Goal: Task Accomplishment & Management: Use online tool/utility

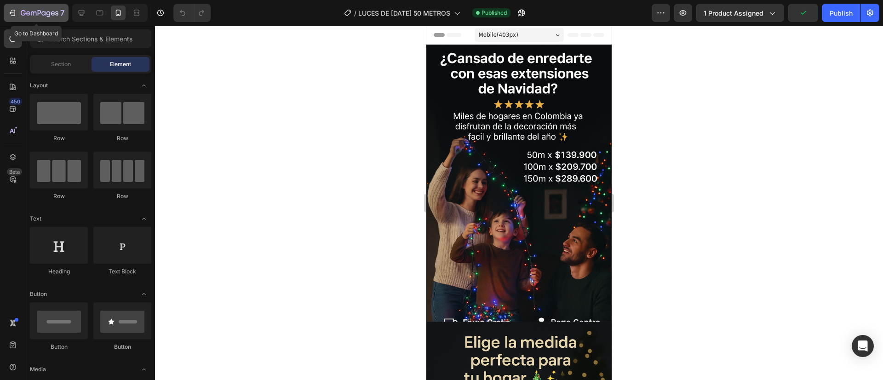
click at [30, 22] on button "7" at bounding box center [36, 13] width 65 height 18
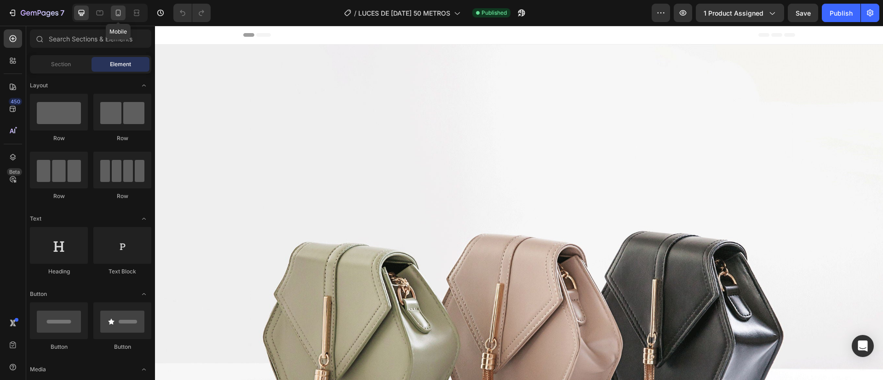
click at [121, 16] on icon at bounding box center [118, 12] width 9 height 9
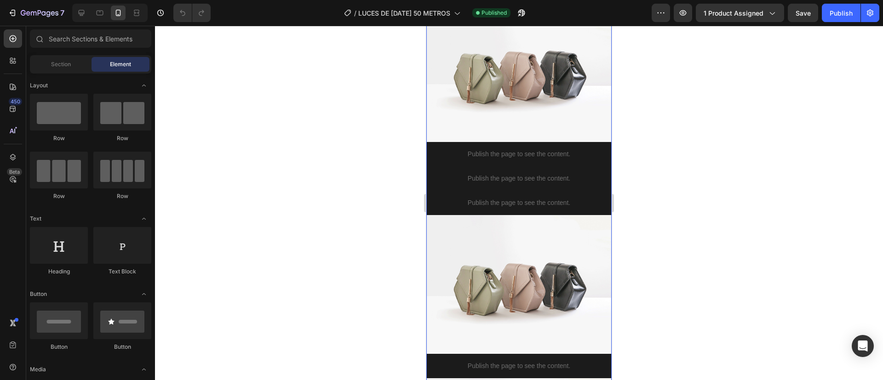
scroll to position [124, 0]
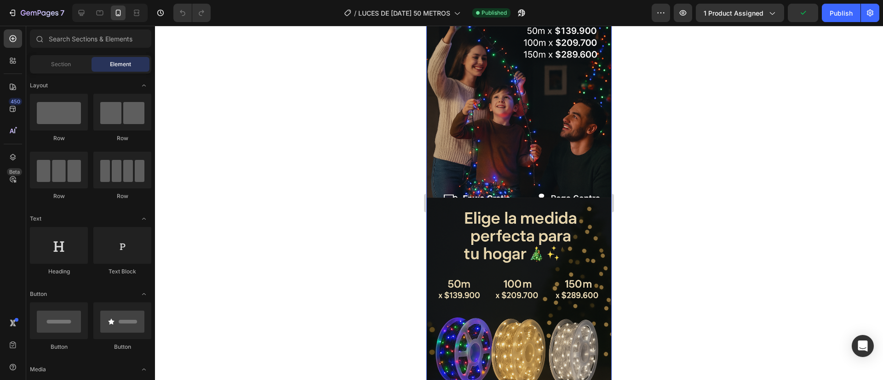
click at [467, 157] on img at bounding box center [519, 59] width 184 height 277
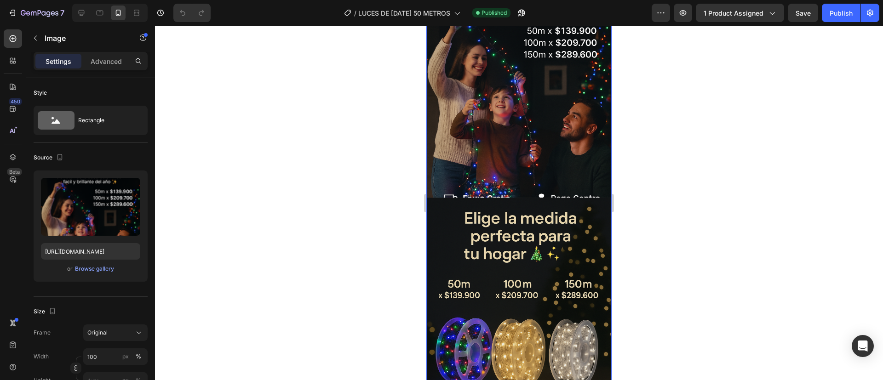
click at [341, 204] on div at bounding box center [519, 203] width 728 height 355
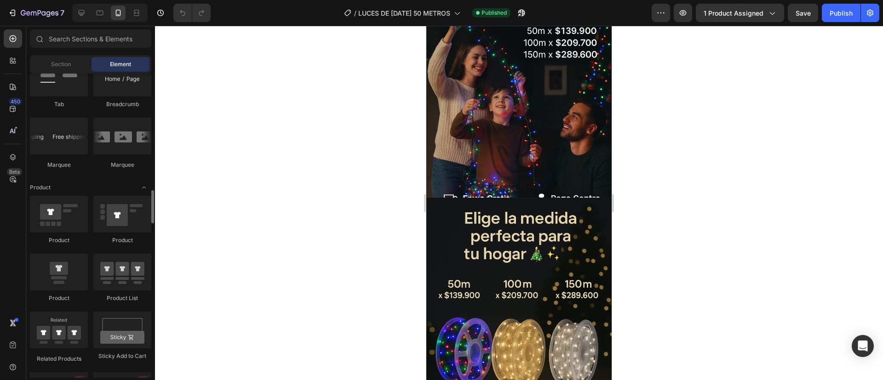
scroll to position [1070, 0]
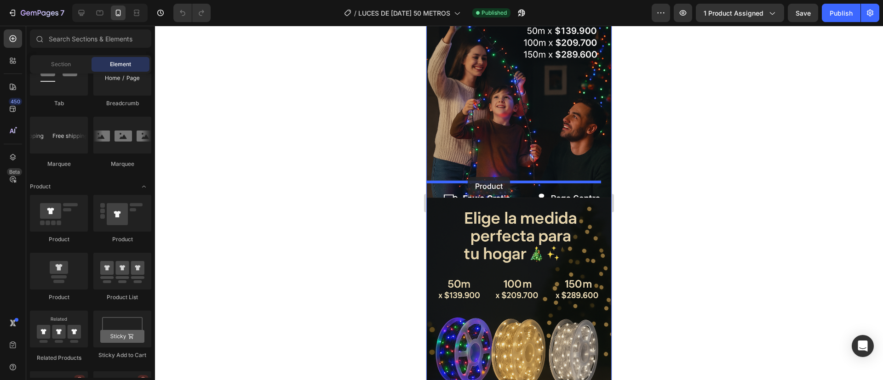
drag, startPoint x: 486, startPoint y: 242, endPoint x: 468, endPoint y: 176, distance: 67.7
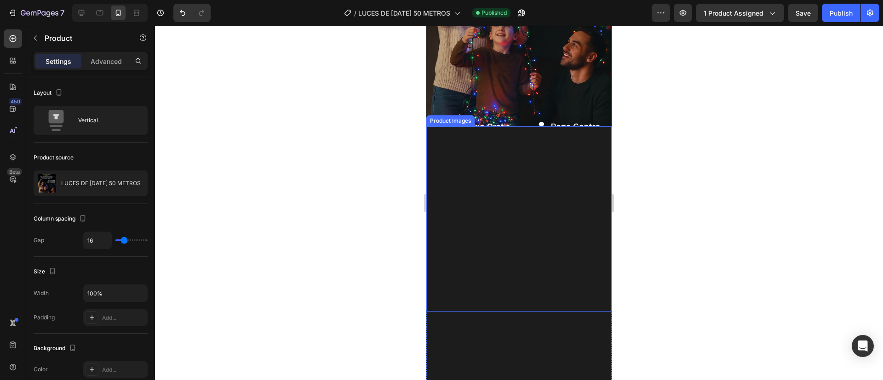
scroll to position [197, 0]
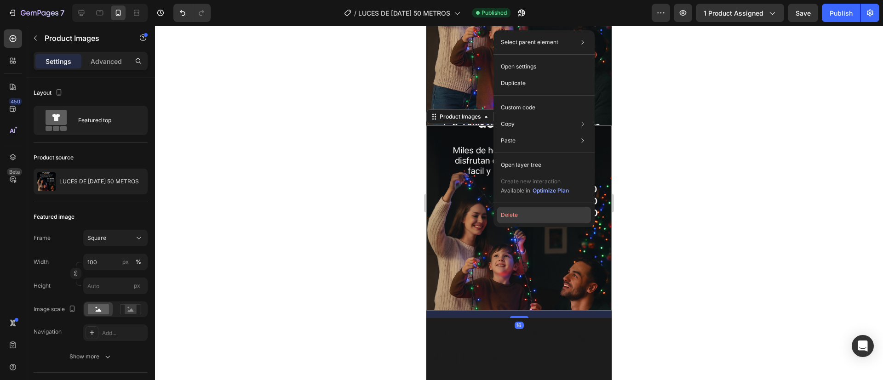
click at [523, 214] on button "Delete" at bounding box center [544, 215] width 94 height 17
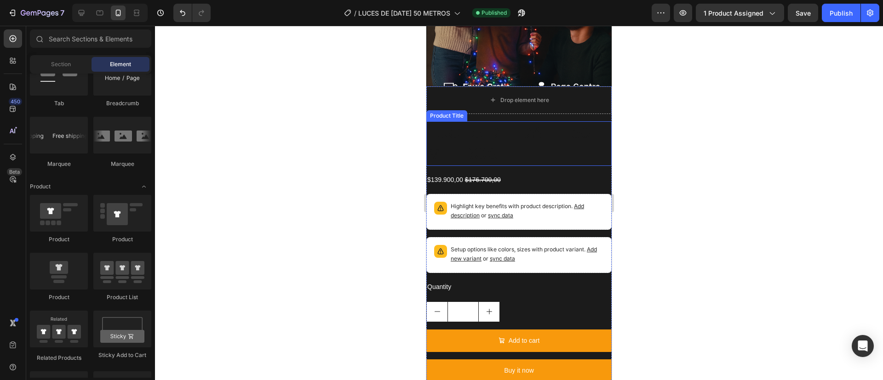
scroll to position [243, 0]
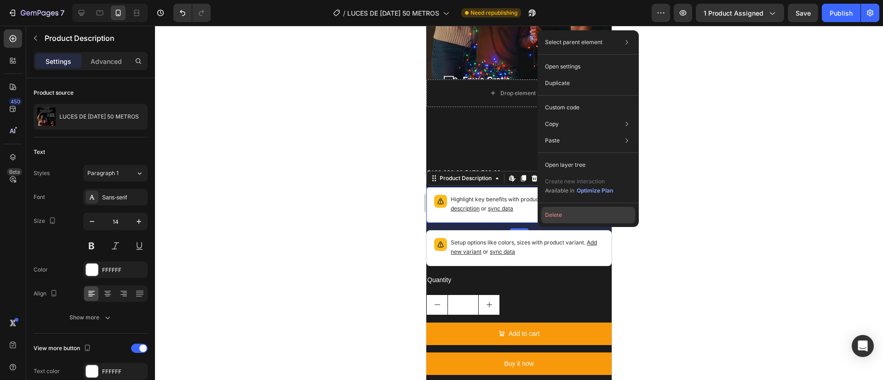
click at [555, 219] on button "Delete" at bounding box center [588, 215] width 94 height 17
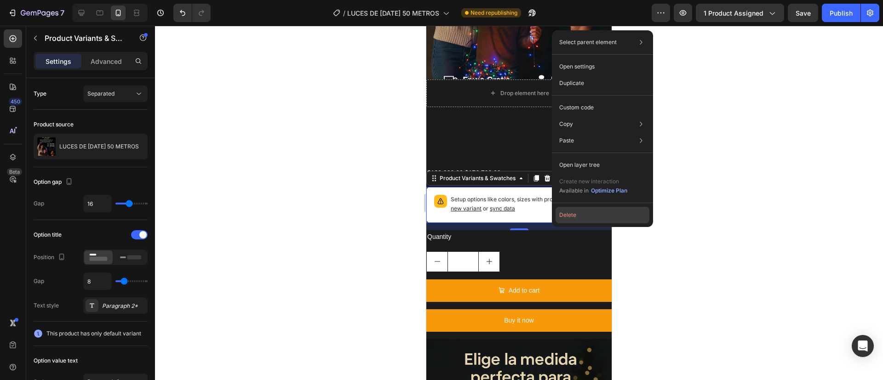
click at [579, 220] on button "Delete" at bounding box center [603, 215] width 94 height 17
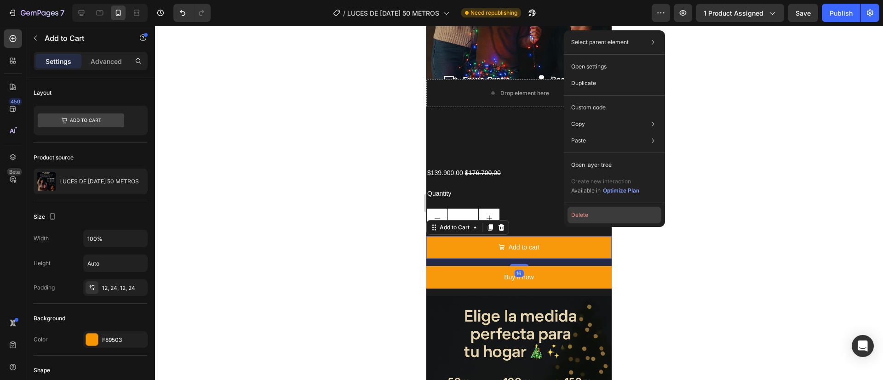
click at [578, 216] on button "Delete" at bounding box center [615, 215] width 94 height 17
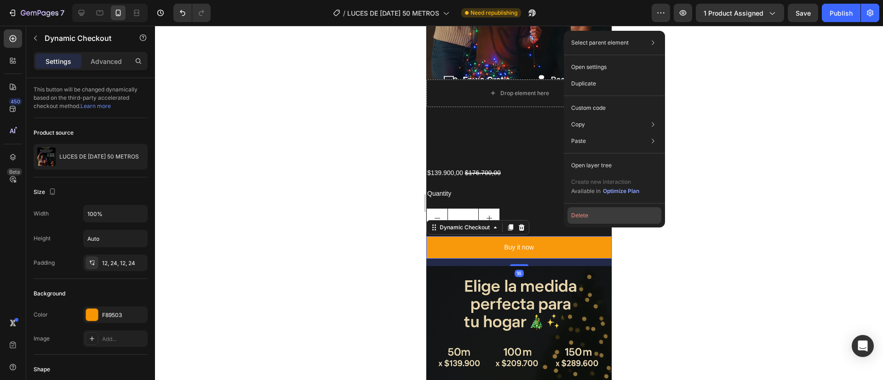
click at [569, 213] on button "Delete" at bounding box center [615, 215] width 94 height 17
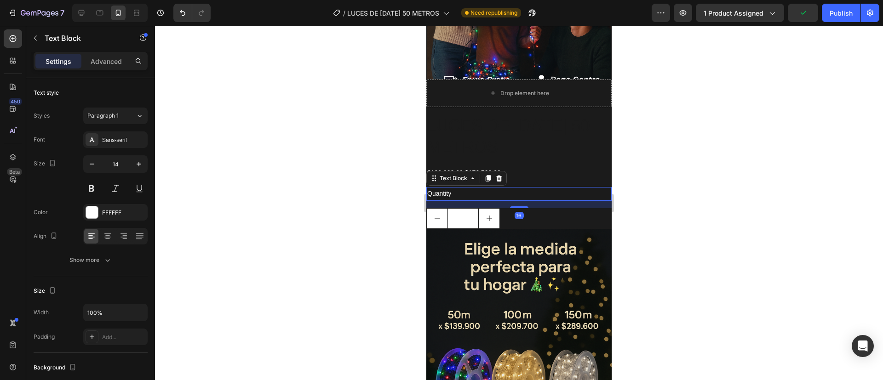
click at [483, 187] on div "Quantity" at bounding box center [518, 193] width 185 height 13
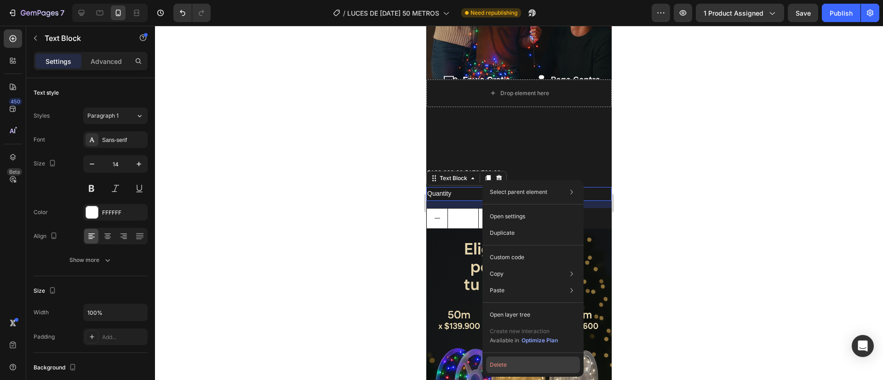
click at [550, 367] on button "Delete" at bounding box center [533, 365] width 94 height 17
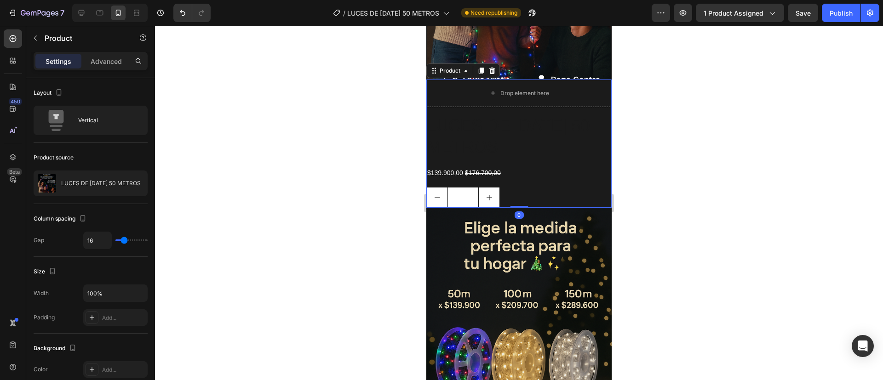
click at [463, 147] on div "LUCES DE [DATE] 50 METROS Product Title $139.900,00 Product Price Product Price…" at bounding box center [518, 162] width 185 height 94
click at [471, 166] on div "LUCES DE [DATE] 50 METROS Product Title $139.900,00 Product Price Product Price…" at bounding box center [518, 162] width 185 height 94
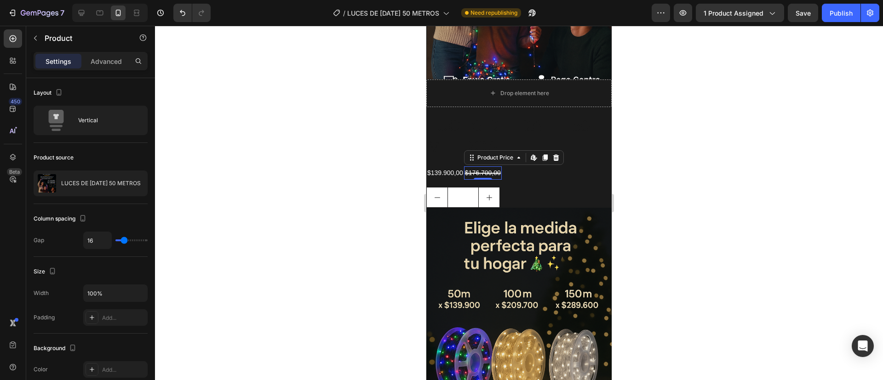
click at [469, 167] on div "$176.700,00" at bounding box center [483, 173] width 38 height 13
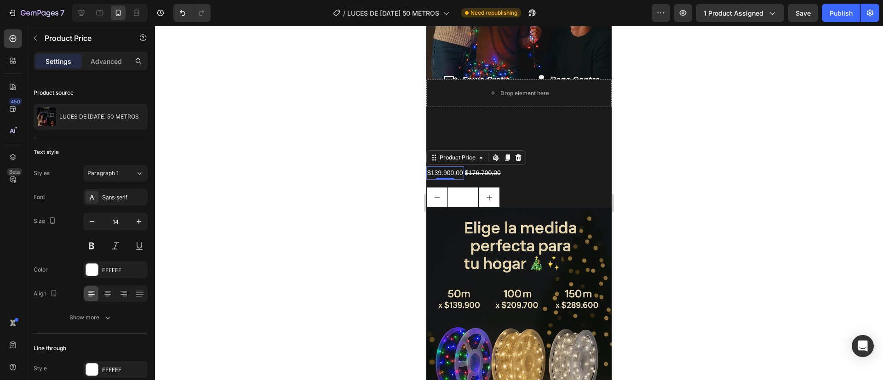
click at [448, 167] on div "$139.900,00" at bounding box center [445, 173] width 38 height 13
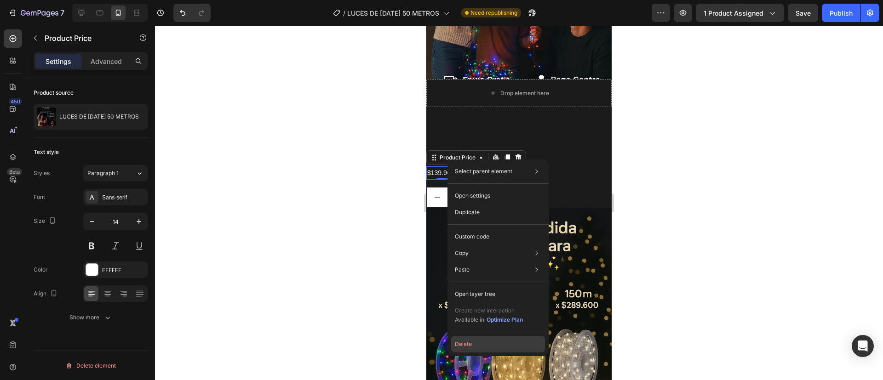
click at [502, 339] on button "Delete" at bounding box center [498, 344] width 94 height 17
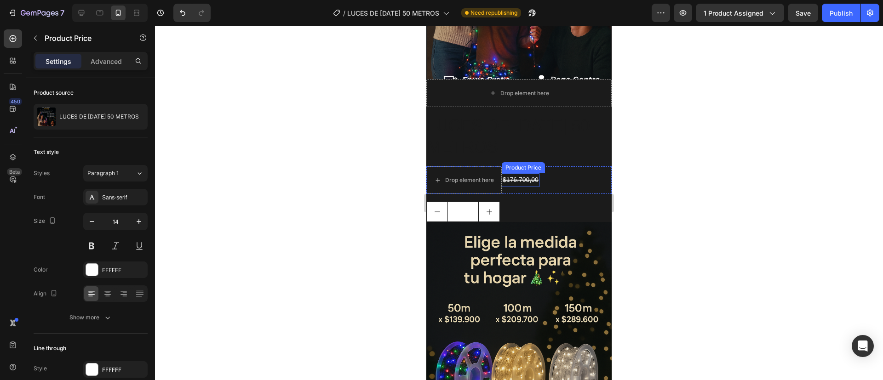
click at [524, 173] on div "$176.700,00 Product Price Product Price" at bounding box center [521, 179] width 38 height 13
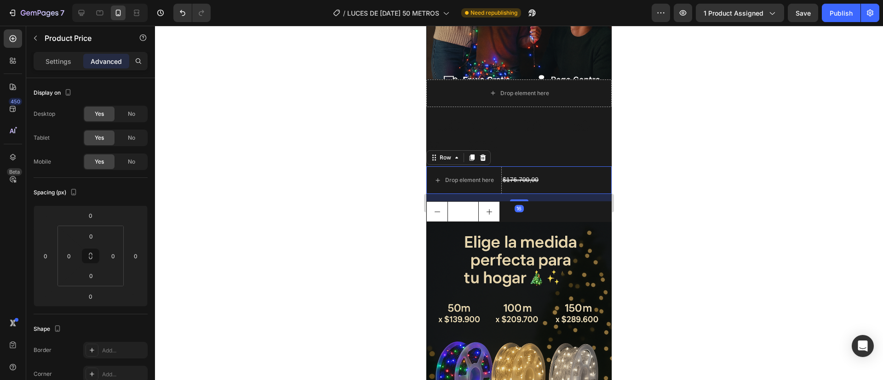
click at [549, 168] on div "Drop element here $176.700,00 Product Price Product Price Row 16" at bounding box center [518, 181] width 185 height 28
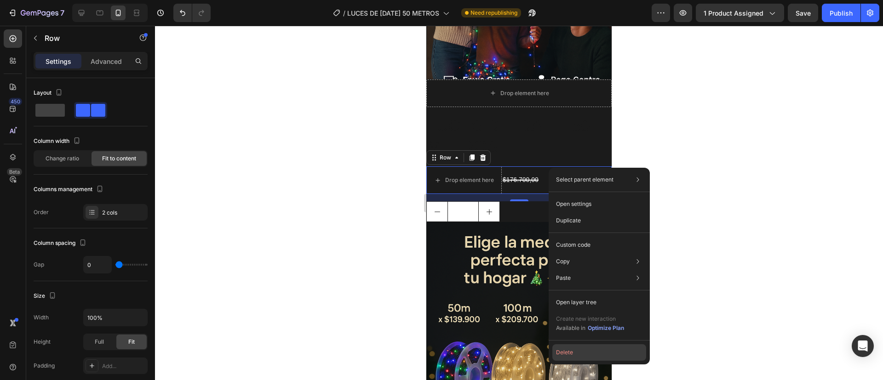
click at [564, 354] on button "Delete" at bounding box center [600, 353] width 94 height 17
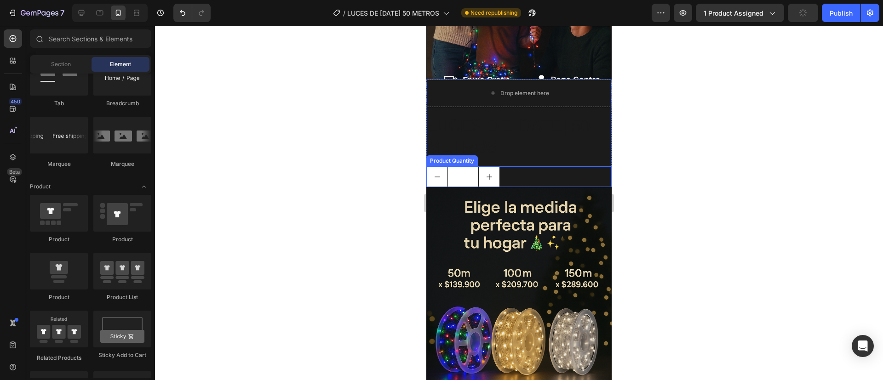
click at [522, 167] on div "1" at bounding box center [518, 177] width 185 height 21
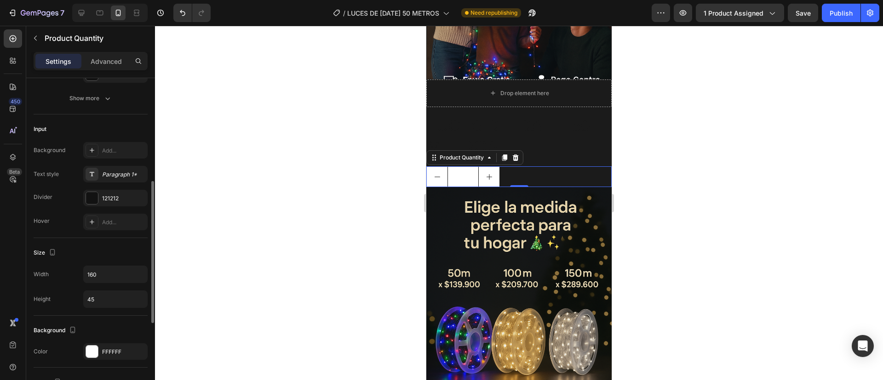
scroll to position [211, 0]
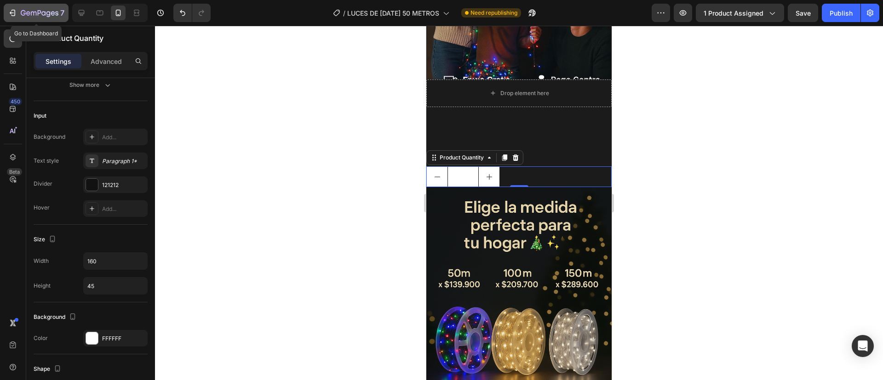
click at [46, 11] on icon "button" at bounding box center [40, 14] width 38 height 8
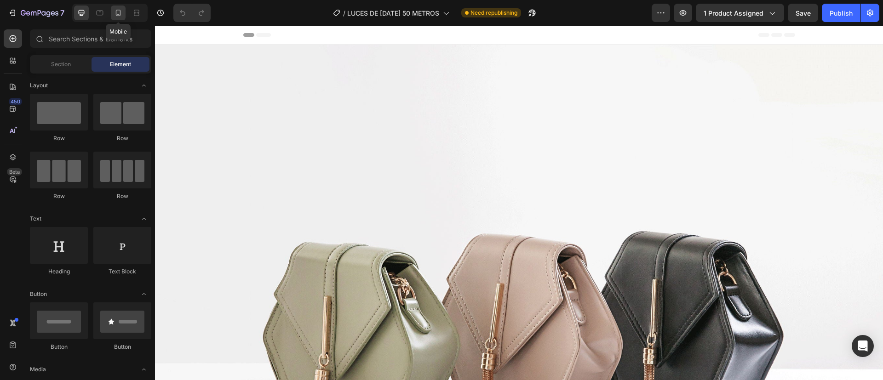
click at [122, 6] on div at bounding box center [118, 13] width 15 height 15
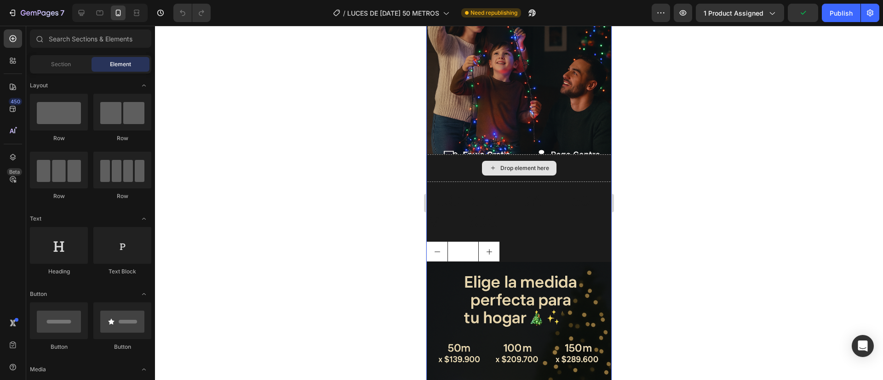
scroll to position [178, 0]
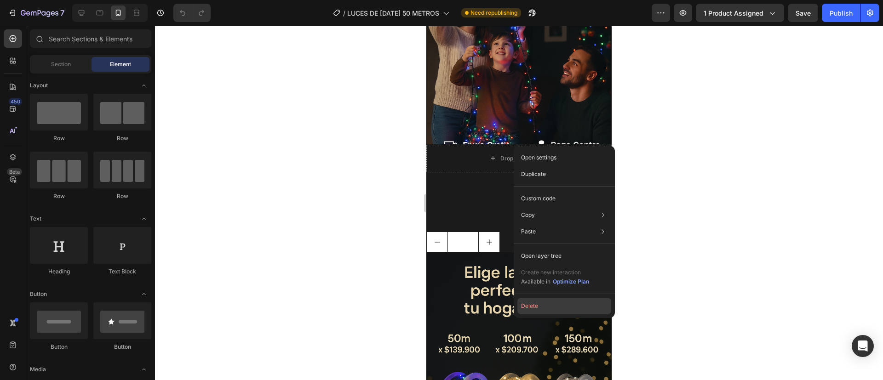
click at [537, 309] on button "Delete" at bounding box center [565, 306] width 94 height 17
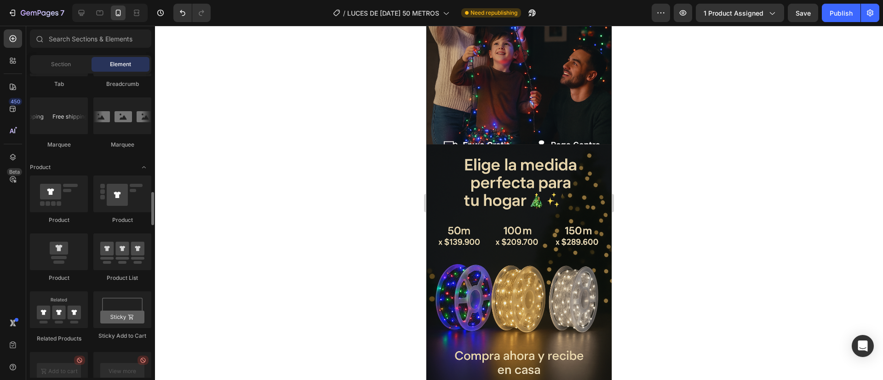
scroll to position [1090, 0]
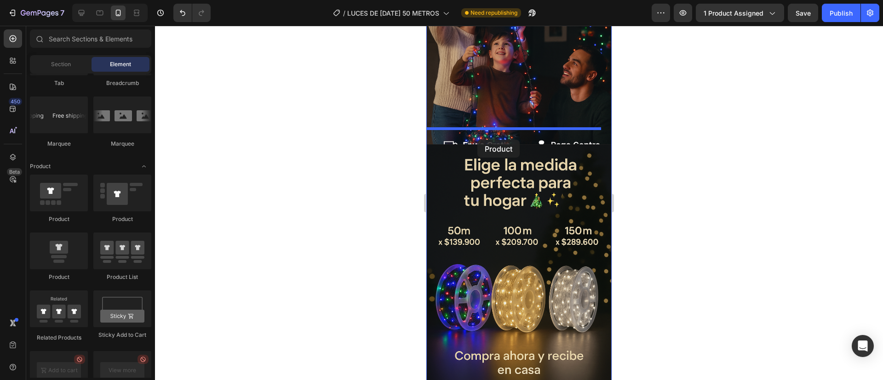
drag, startPoint x: 481, startPoint y: 226, endPoint x: 478, endPoint y: 140, distance: 86.1
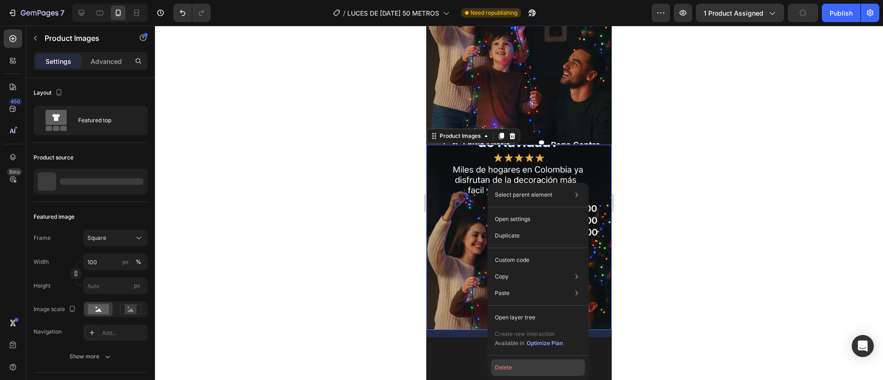
click at [515, 371] on button "Delete" at bounding box center [538, 368] width 94 height 17
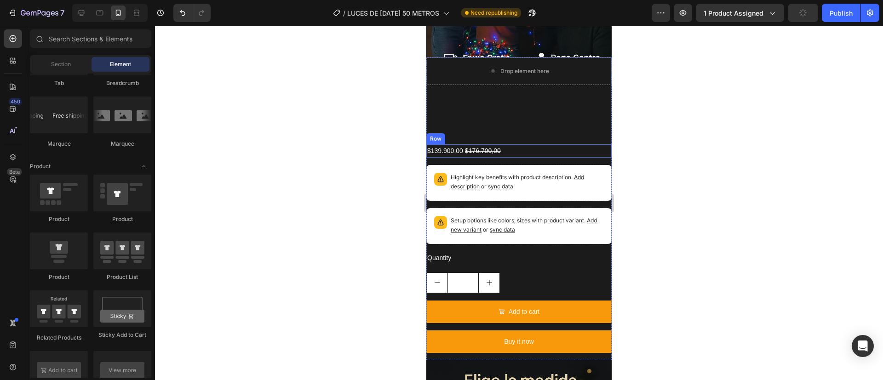
scroll to position [266, 0]
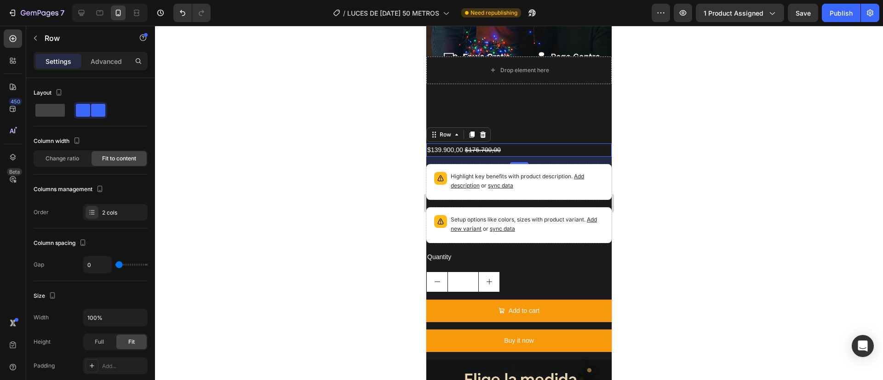
click at [632, 86] on div at bounding box center [519, 203] width 728 height 355
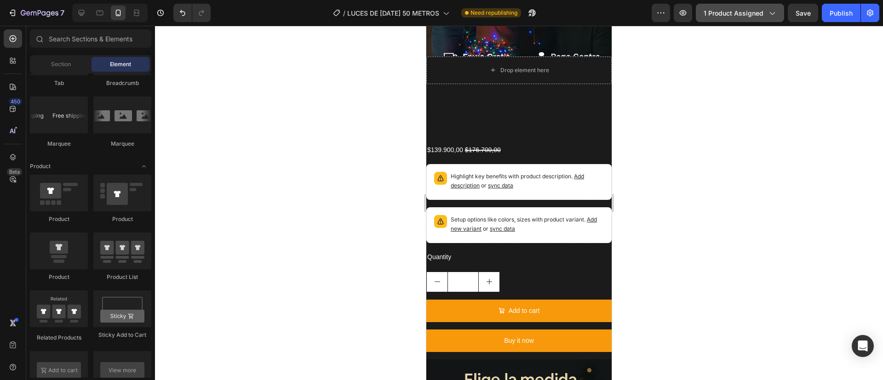
click at [739, 12] on span "1 product assigned" at bounding box center [734, 13] width 60 height 10
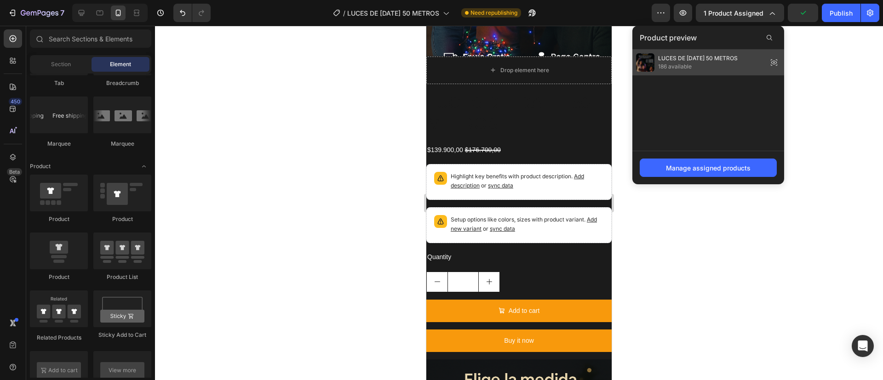
click at [714, 57] on span "LUCES DE [DATE] 50 METROS" at bounding box center [698, 58] width 80 height 8
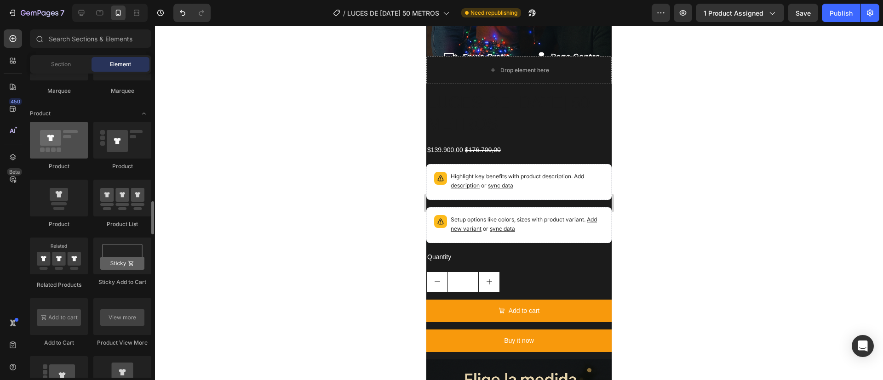
scroll to position [1147, 0]
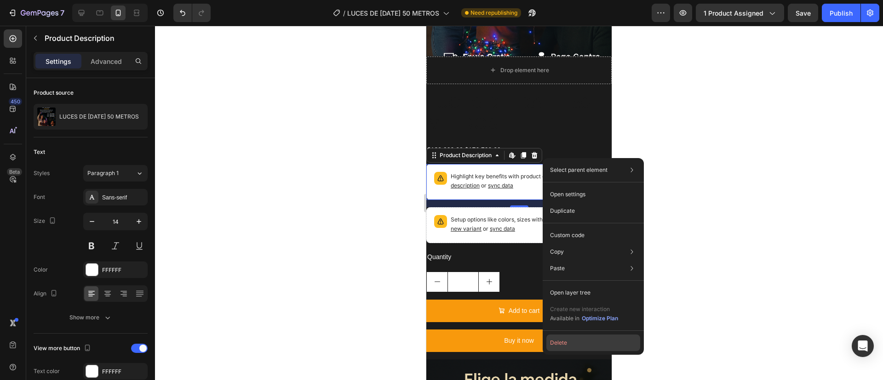
click at [576, 347] on button "Delete" at bounding box center [594, 343] width 94 height 17
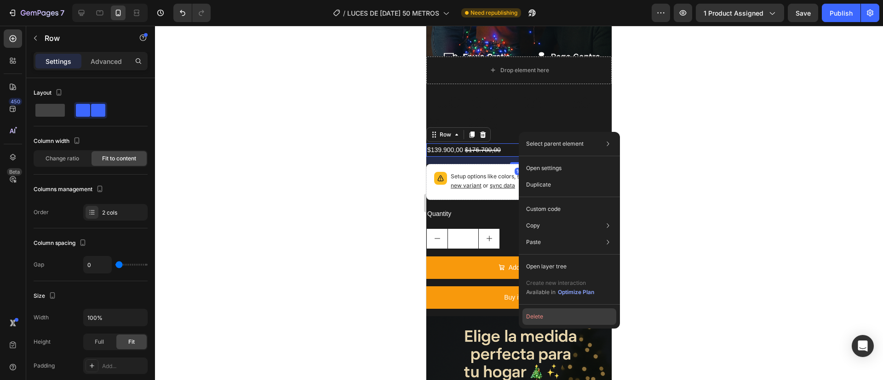
click at [550, 317] on button "Delete" at bounding box center [570, 317] width 94 height 17
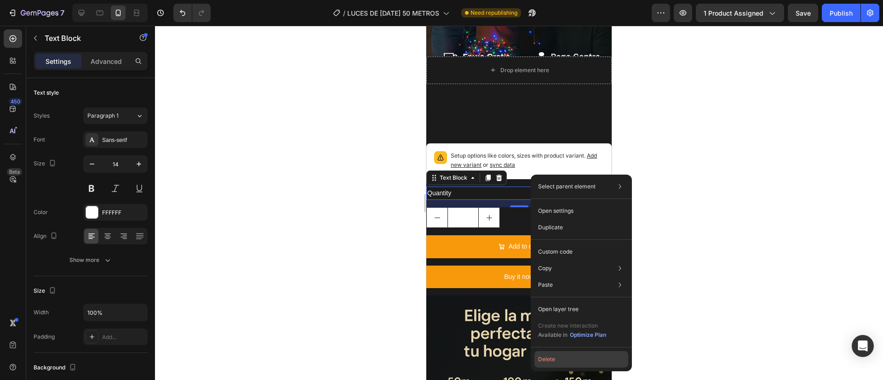
click at [565, 363] on button "Delete" at bounding box center [582, 359] width 94 height 17
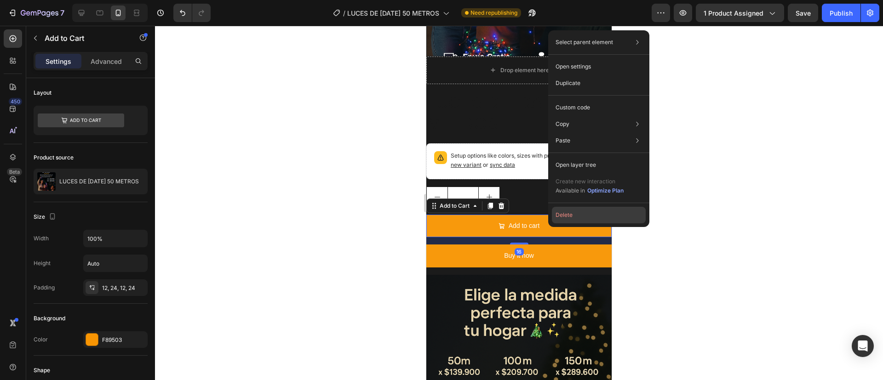
click at [558, 214] on button "Delete" at bounding box center [599, 215] width 94 height 17
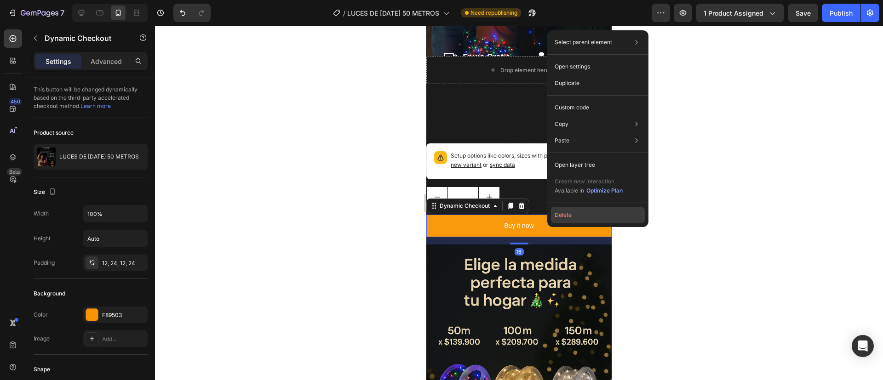
click at [571, 213] on button "Delete" at bounding box center [598, 215] width 94 height 17
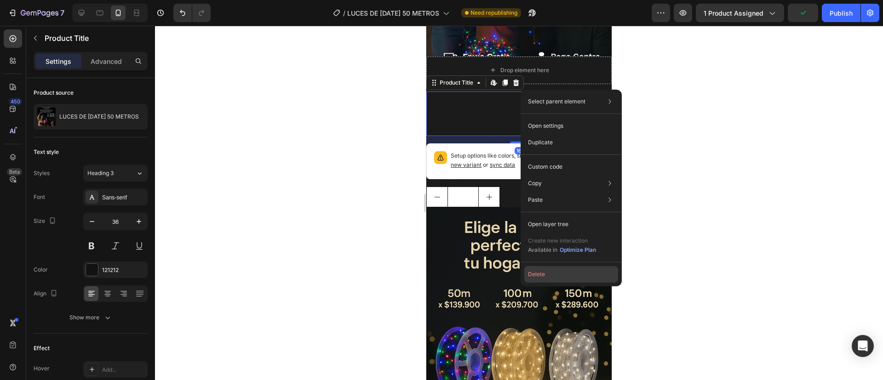
click at [542, 272] on button "Delete" at bounding box center [571, 274] width 94 height 17
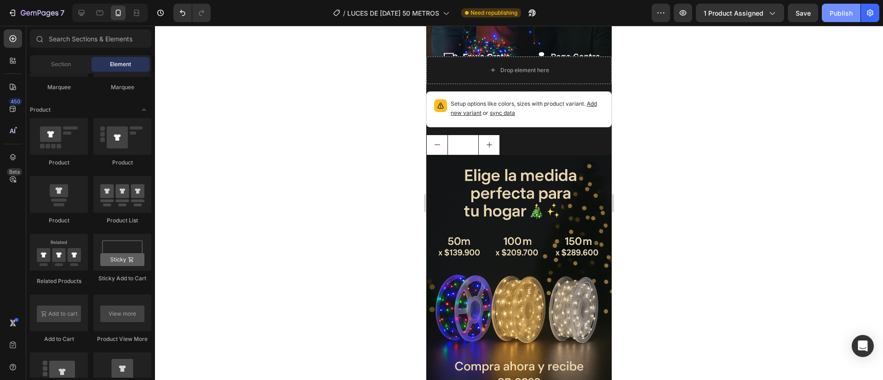
click at [848, 17] on button "Publish" at bounding box center [841, 13] width 39 height 18
click at [687, 14] on icon "button" at bounding box center [683, 13] width 7 height 6
click at [679, 11] on icon "button" at bounding box center [683, 12] width 9 height 9
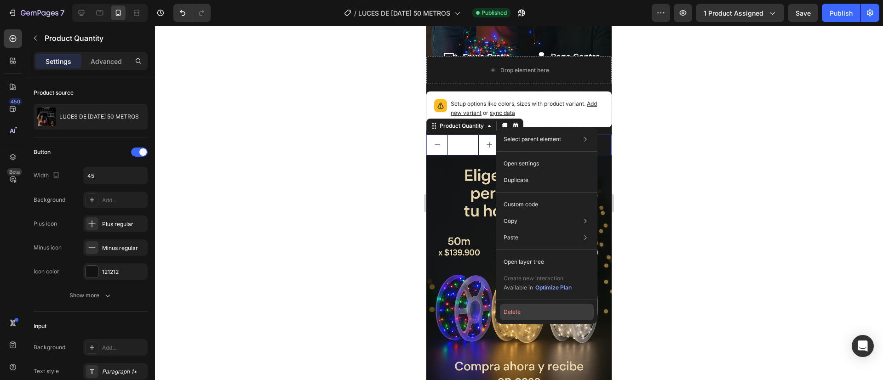
click at [523, 311] on button "Delete" at bounding box center [547, 312] width 94 height 17
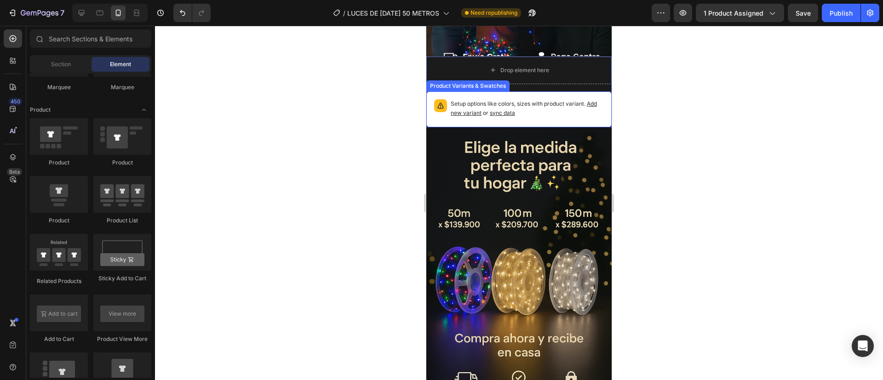
click at [540, 99] on p "Setup options like colors, sizes with product variant. Add new variant or sync …" at bounding box center [527, 108] width 153 height 18
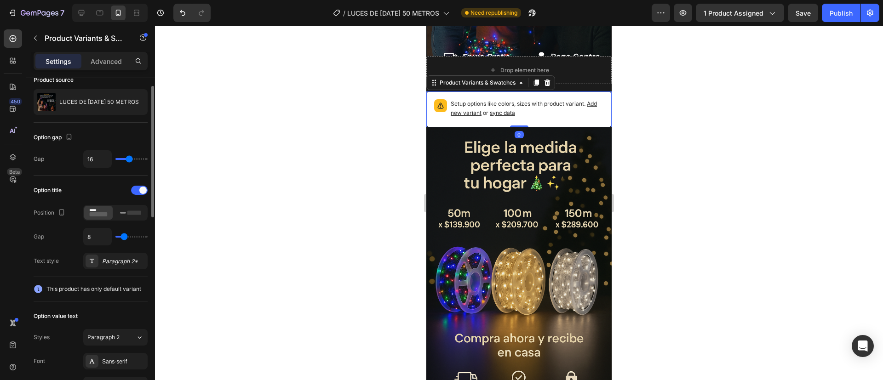
scroll to position [46, 0]
click at [127, 209] on icon at bounding box center [130, 212] width 21 height 10
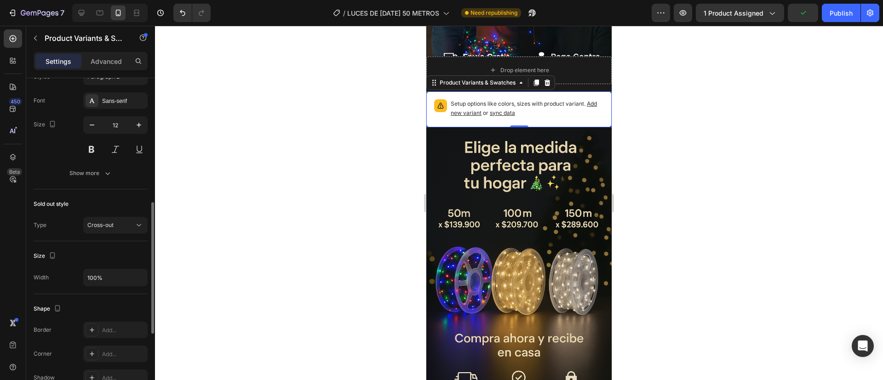
scroll to position [310, 0]
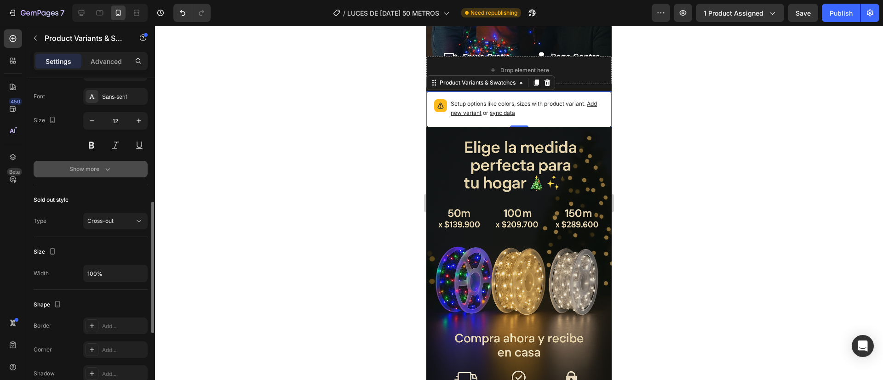
click at [104, 168] on icon "button" at bounding box center [107, 169] width 9 height 9
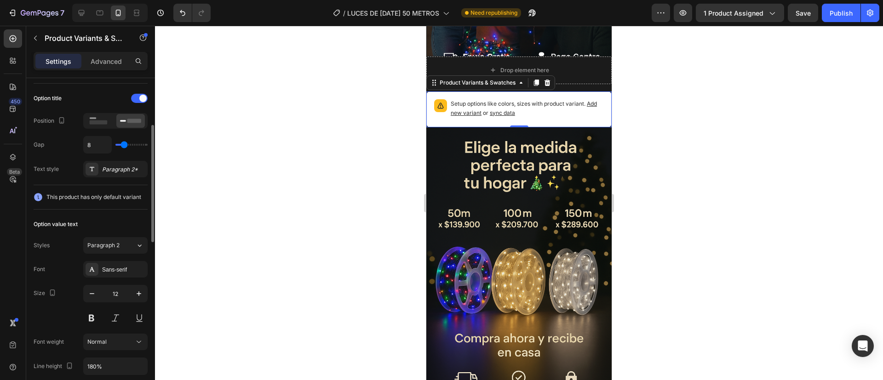
scroll to position [135, 0]
click at [102, 120] on icon at bounding box center [98, 123] width 21 height 10
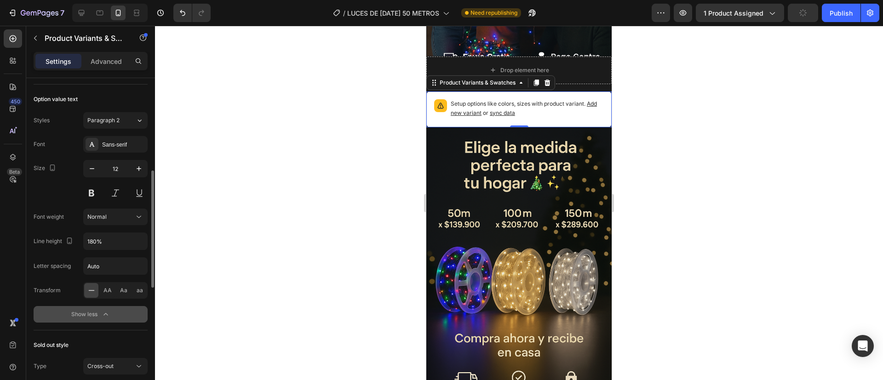
scroll to position [263, 0]
click at [685, 9] on icon "button" at bounding box center [683, 12] width 9 height 9
click at [101, 312] on div "Show less" at bounding box center [90, 313] width 39 height 9
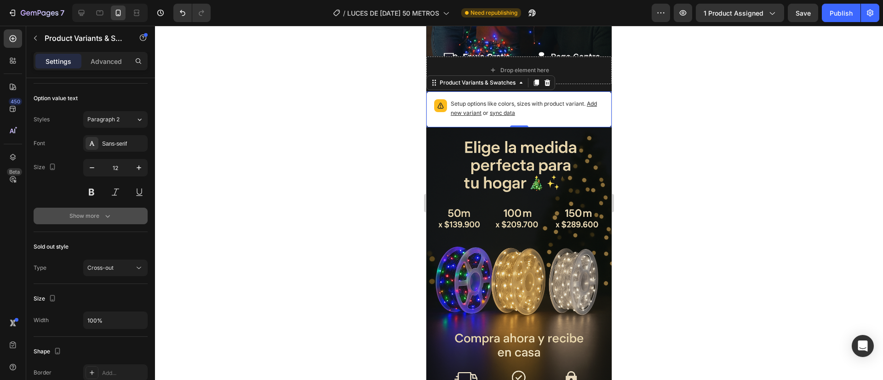
click at [90, 213] on div "Show more" at bounding box center [90, 216] width 43 height 9
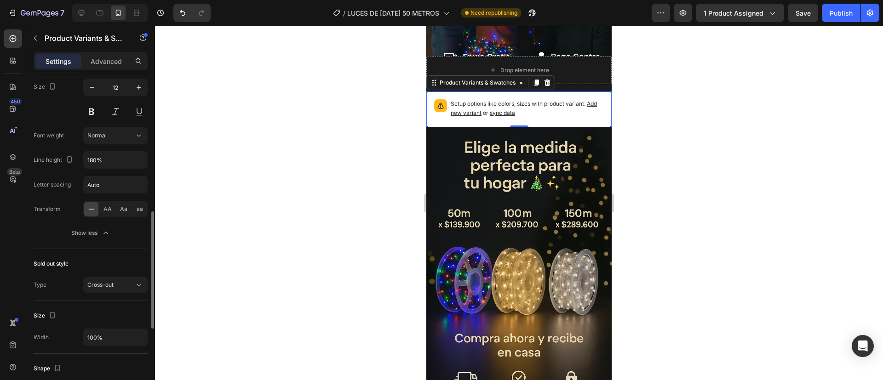
scroll to position [355, 0]
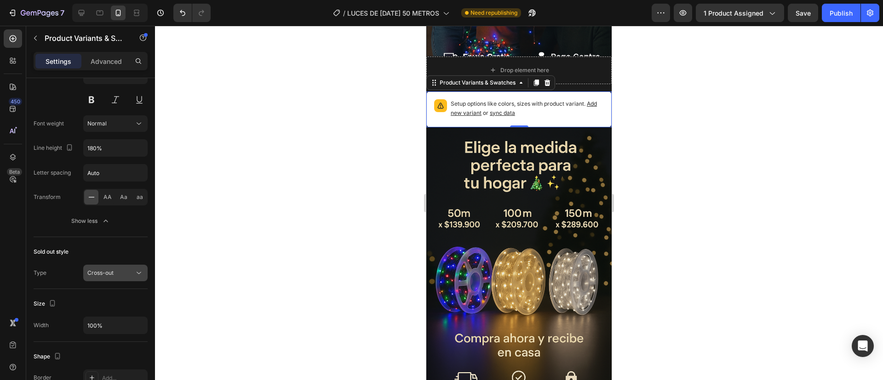
click at [116, 276] on div "Cross-out" at bounding box center [110, 273] width 47 height 8
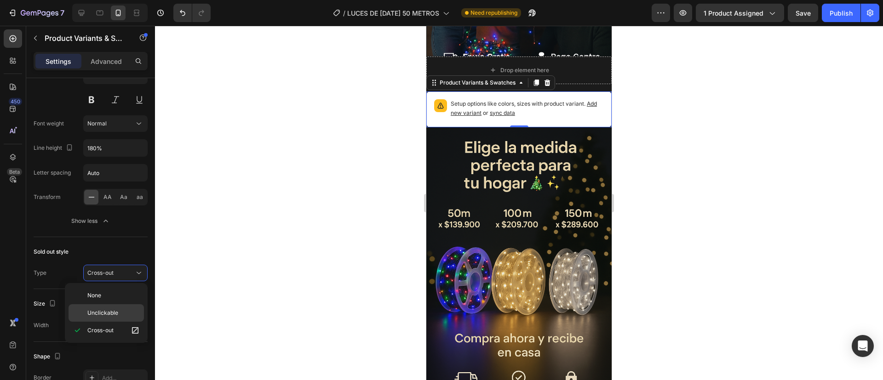
click at [113, 317] on span "Unclickable" at bounding box center [102, 313] width 31 height 8
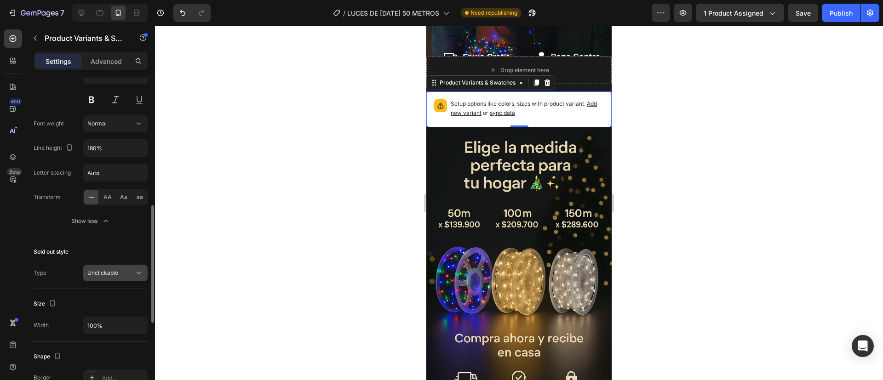
click at [128, 276] on div "Unclickable" at bounding box center [110, 273] width 47 height 8
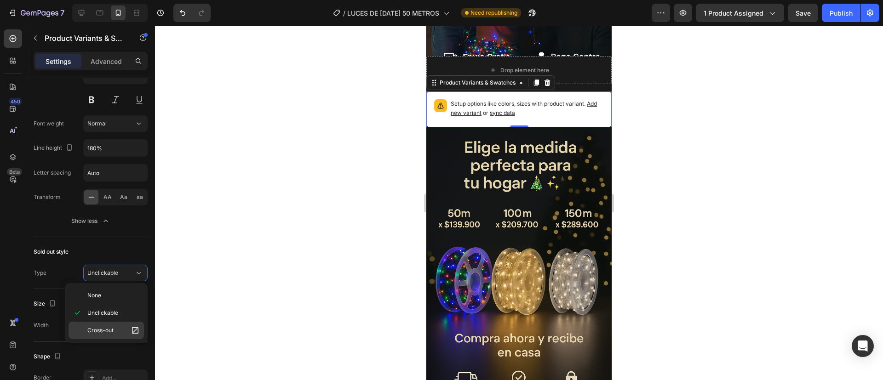
click at [115, 326] on p "Cross-out" at bounding box center [113, 330] width 52 height 9
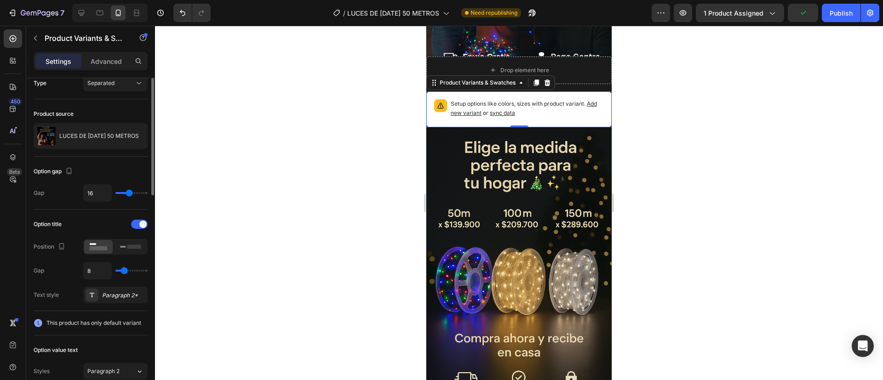
scroll to position [0, 0]
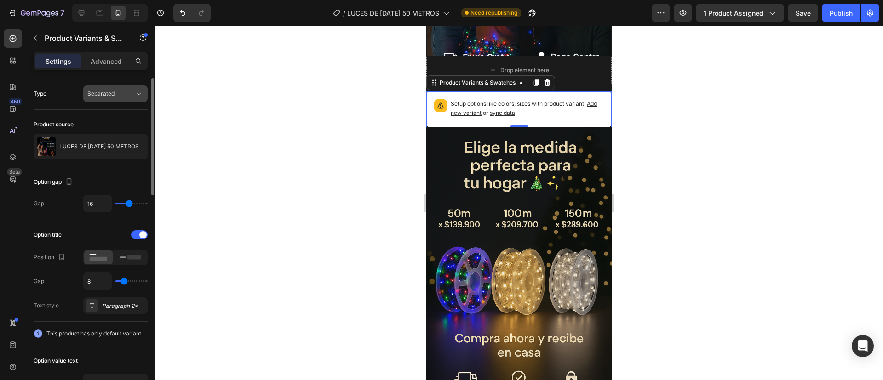
click at [134, 93] on icon at bounding box center [138, 93] width 9 height 9
click at [128, 136] on p "Combine" at bounding box center [113, 134] width 52 height 8
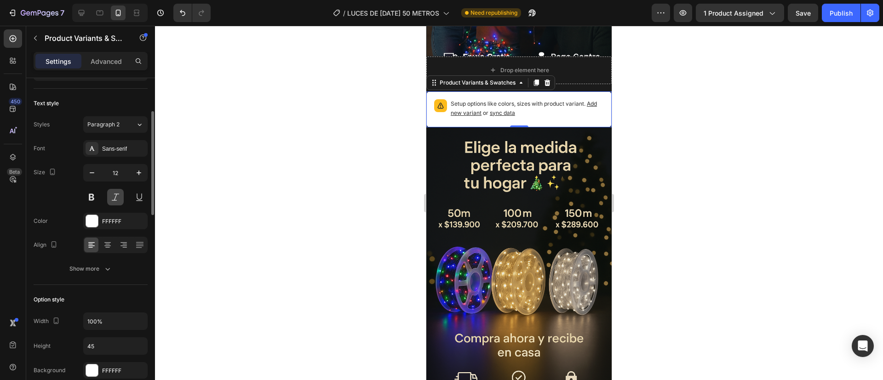
scroll to position [86, 0]
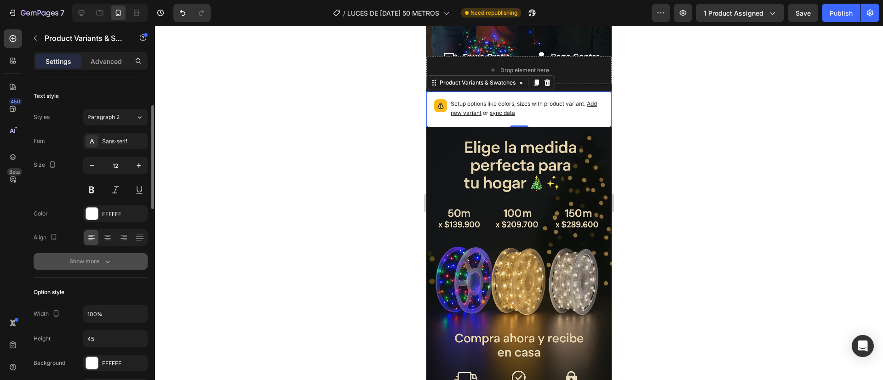
click at [86, 260] on div "Show more" at bounding box center [90, 261] width 43 height 9
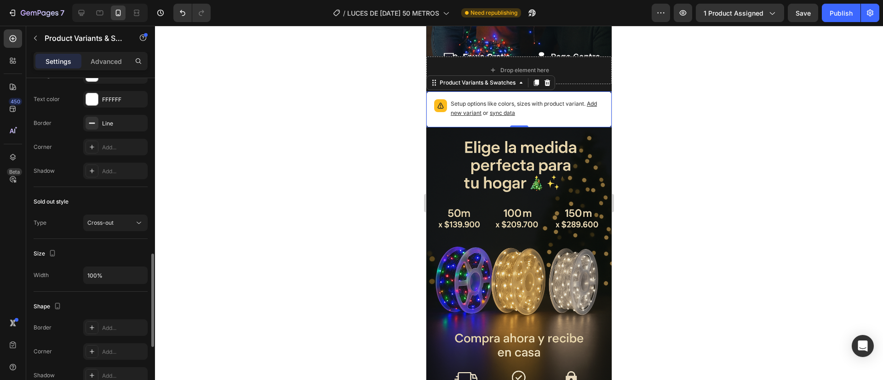
scroll to position [621, 0]
click at [121, 227] on button "Cross-out" at bounding box center [115, 221] width 64 height 17
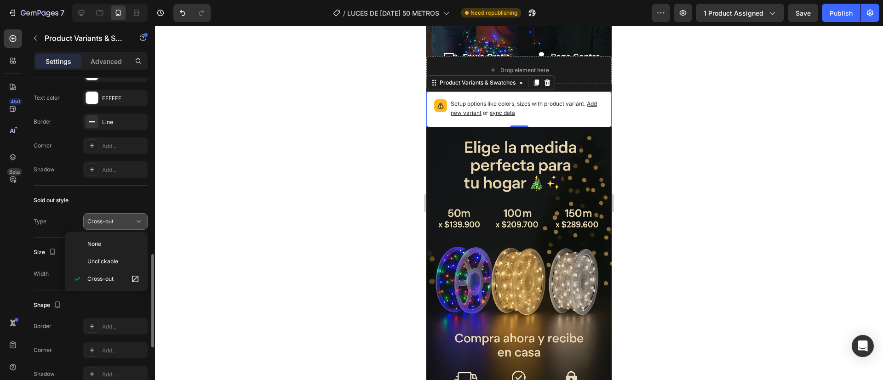
click at [121, 227] on button "Cross-out" at bounding box center [115, 221] width 64 height 17
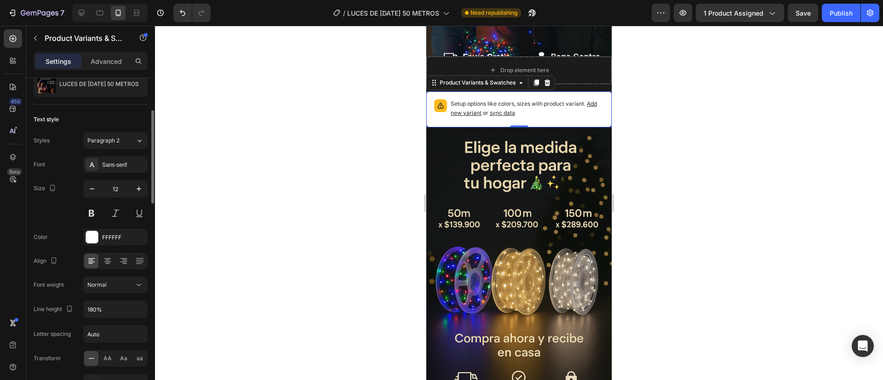
scroll to position [76, 0]
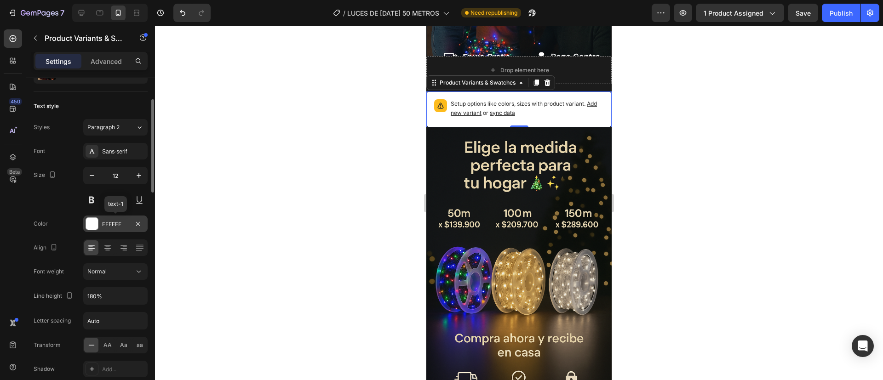
click at [89, 217] on div "FFFFFF" at bounding box center [115, 224] width 64 height 17
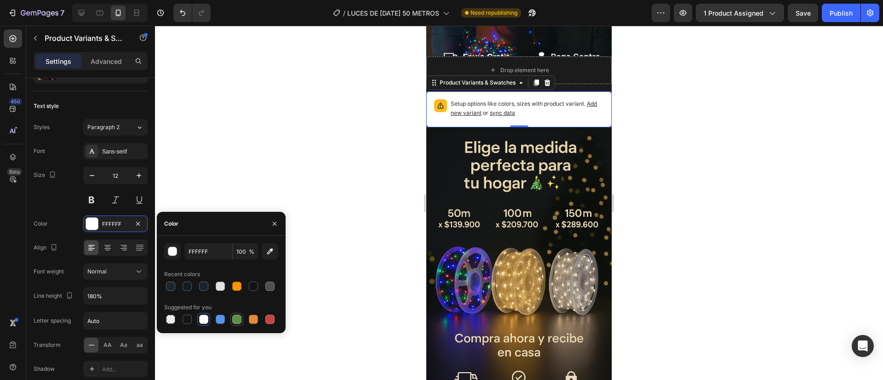
click at [234, 322] on div at bounding box center [236, 319] width 9 height 9
click at [268, 319] on div at bounding box center [269, 319] width 9 height 9
click at [221, 322] on div at bounding box center [220, 319] width 9 height 9
type input "5594E7"
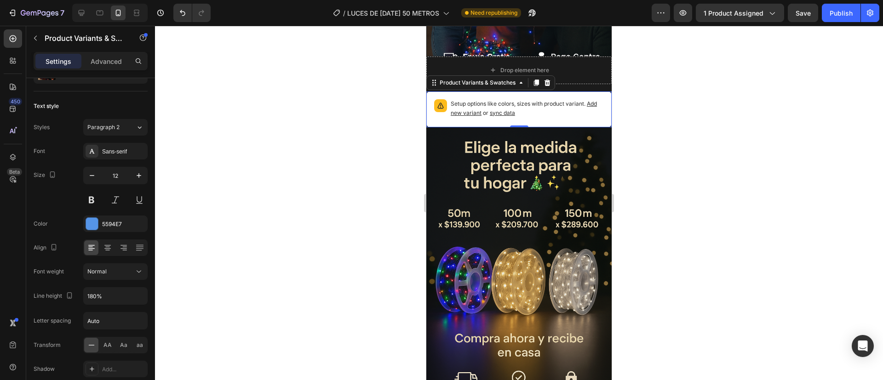
drag, startPoint x: 300, startPoint y: 293, endPoint x: 672, endPoint y: 83, distance: 426.8
click at [672, 83] on div at bounding box center [519, 203] width 728 height 355
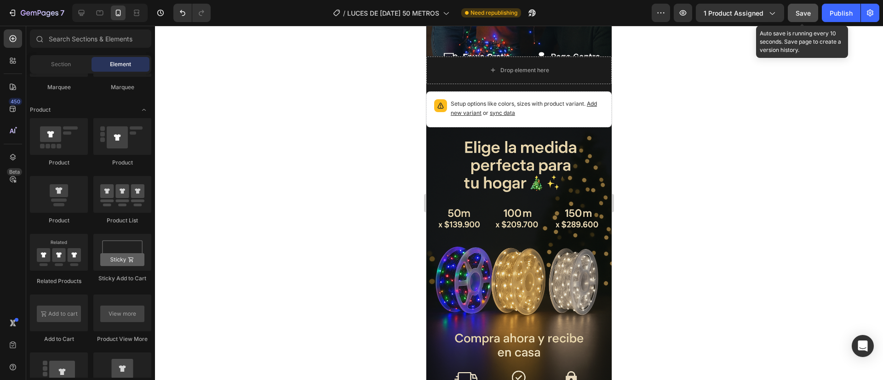
click at [810, 6] on button "Save" at bounding box center [803, 13] width 30 height 18
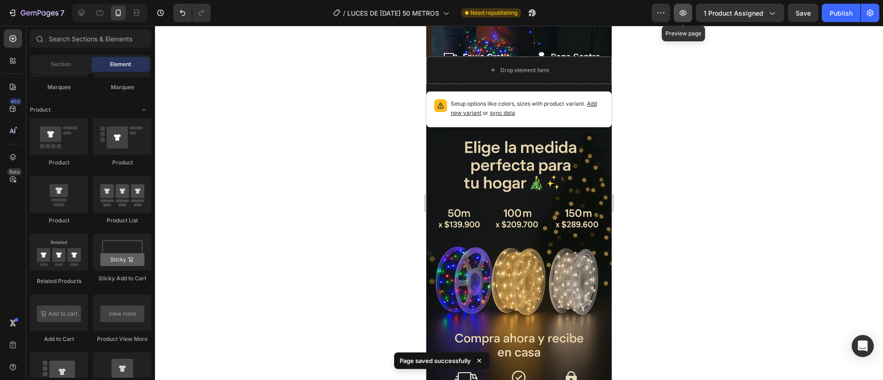
click at [685, 9] on icon "button" at bounding box center [683, 12] width 9 height 9
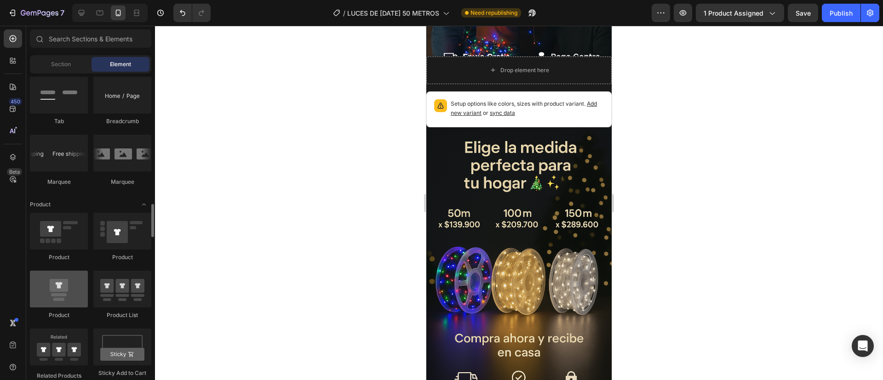
scroll to position [1045, 0]
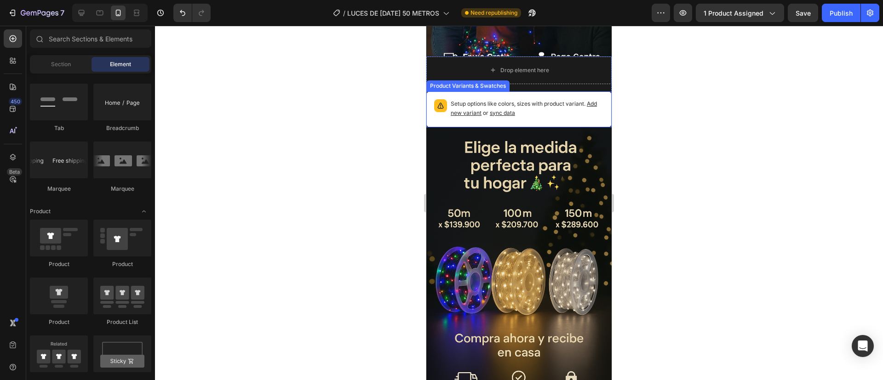
click at [501, 96] on div "Setup options like colors, sizes with product variant. Add new variant or sync …" at bounding box center [519, 110] width 177 height 28
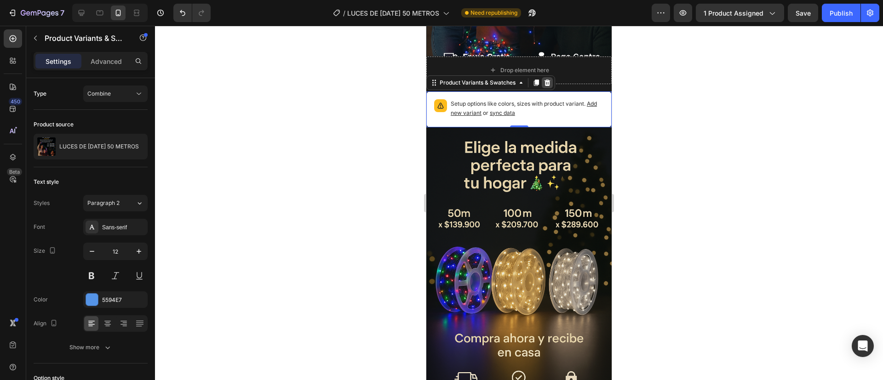
click at [546, 79] on icon at bounding box center [548, 82] width 6 height 6
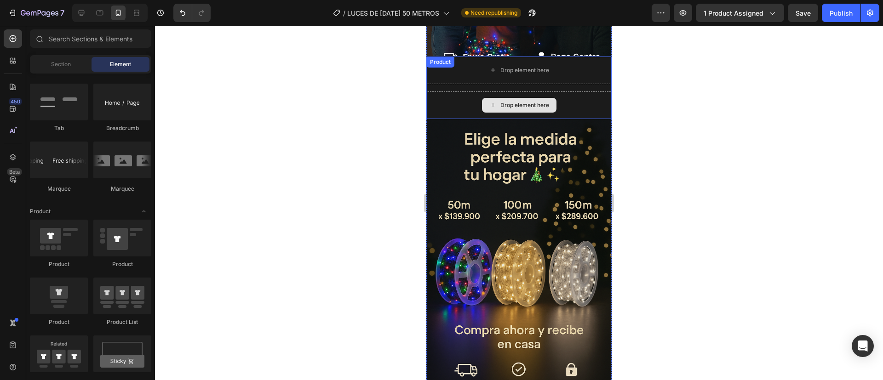
click at [461, 92] on div "Drop element here" at bounding box center [518, 106] width 185 height 28
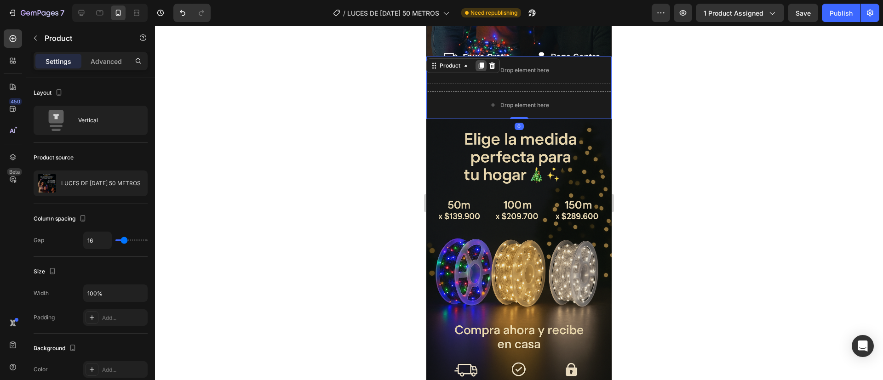
click at [486, 60] on div at bounding box center [481, 65] width 11 height 11
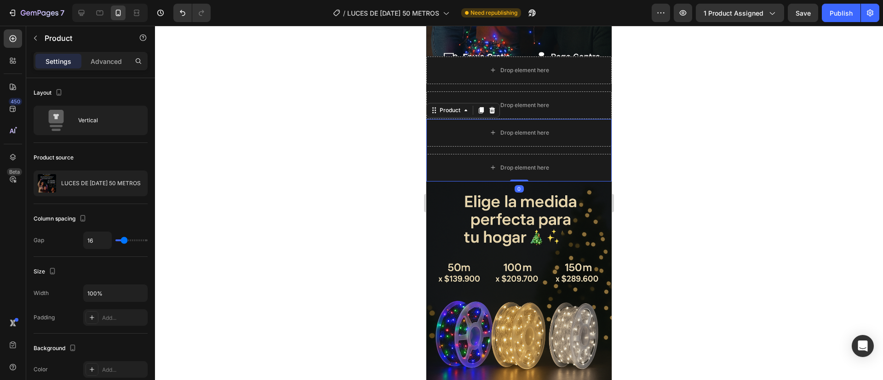
scroll to position [76, 0]
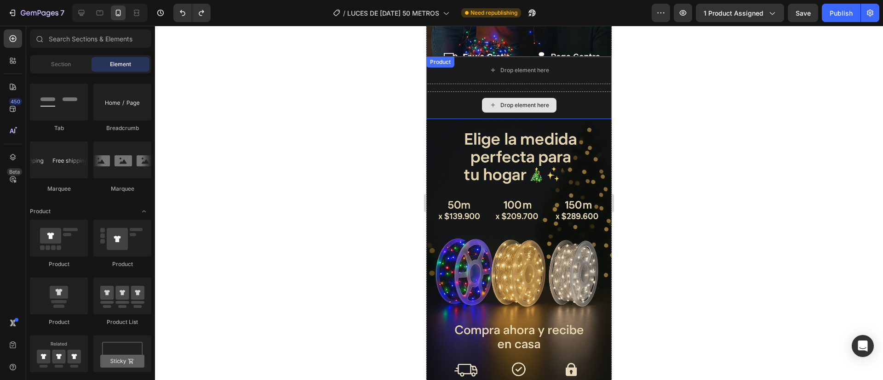
click at [451, 92] on div "Drop element here" at bounding box center [518, 106] width 185 height 28
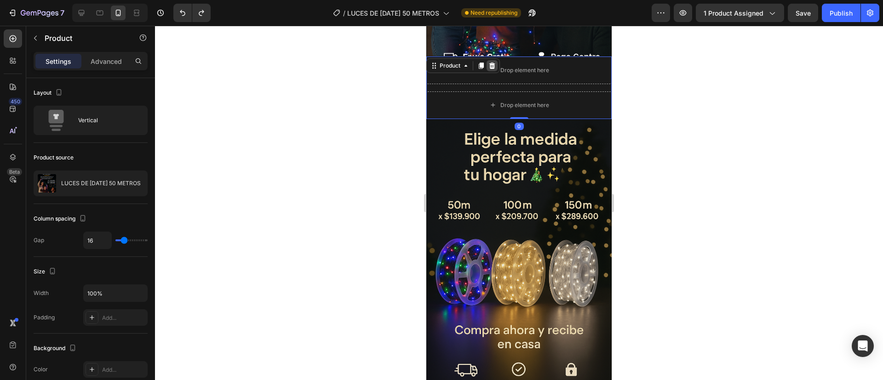
click at [493, 62] on icon at bounding box center [492, 65] width 6 height 6
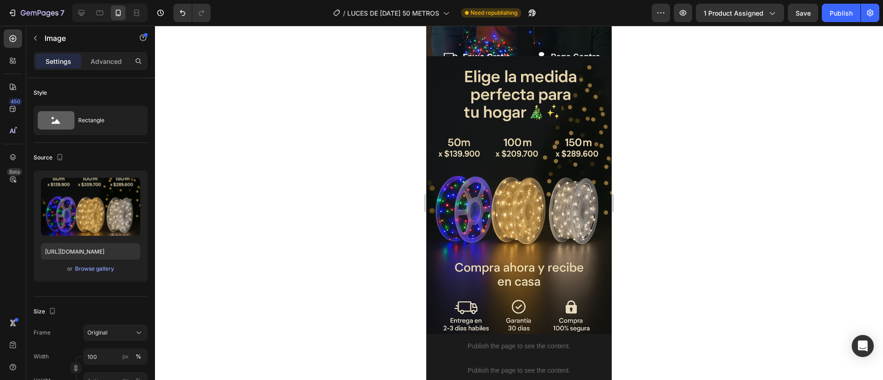
click at [493, 57] on div "Image" at bounding box center [518, 196] width 185 height 278
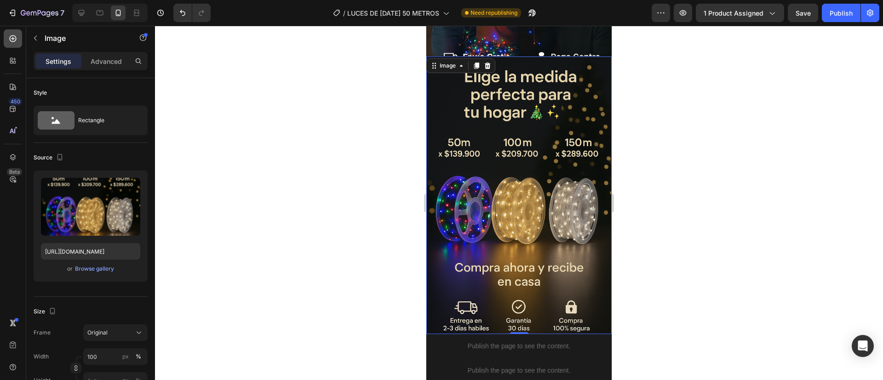
click at [13, 32] on div at bounding box center [13, 38] width 18 height 18
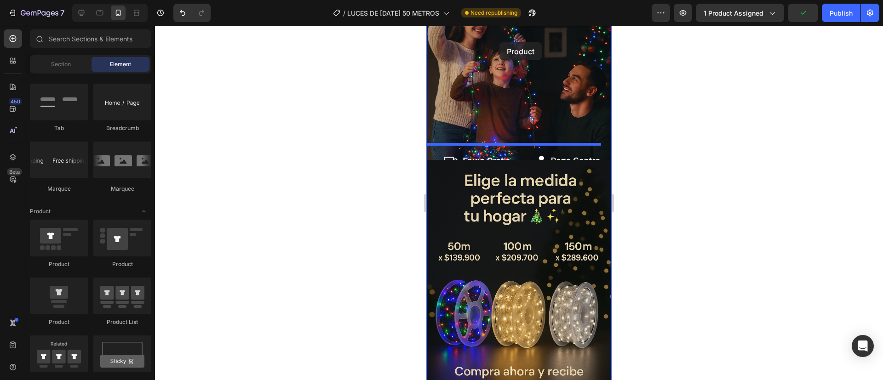
scroll to position [144, 0]
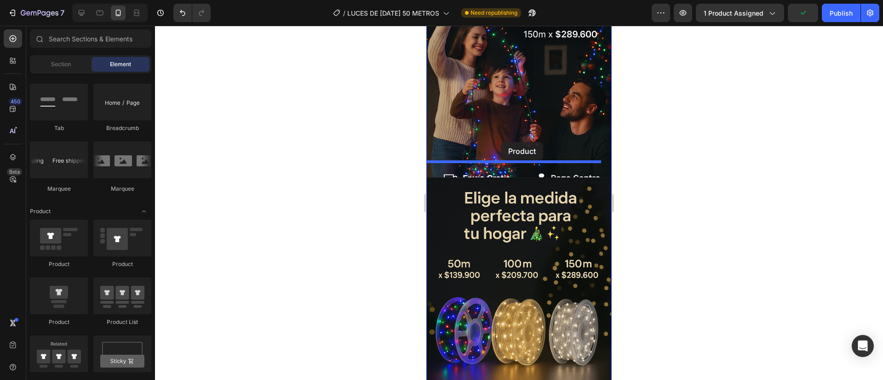
drag, startPoint x: 485, startPoint y: 258, endPoint x: 500, endPoint y: 144, distance: 115.0
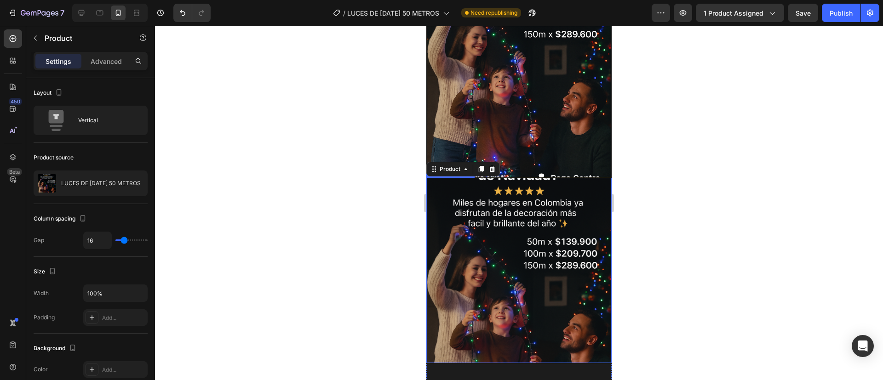
click at [514, 194] on img at bounding box center [518, 270] width 185 height 185
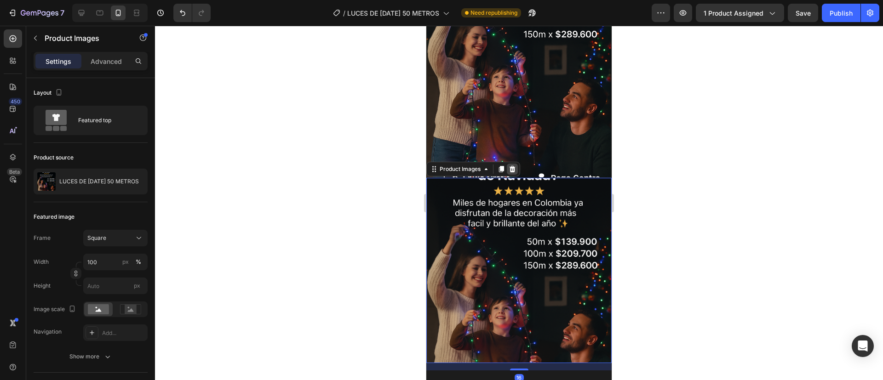
click at [514, 166] on icon at bounding box center [512, 169] width 7 height 7
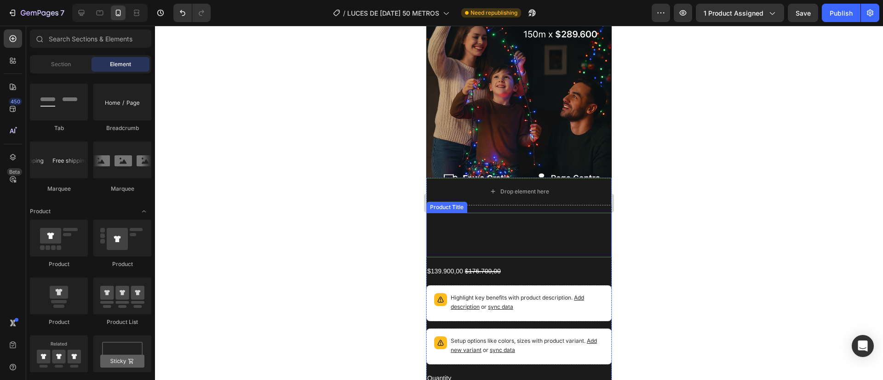
click at [456, 213] on h2 "LUCES DE [DATE] 50 METROS" at bounding box center [518, 235] width 185 height 45
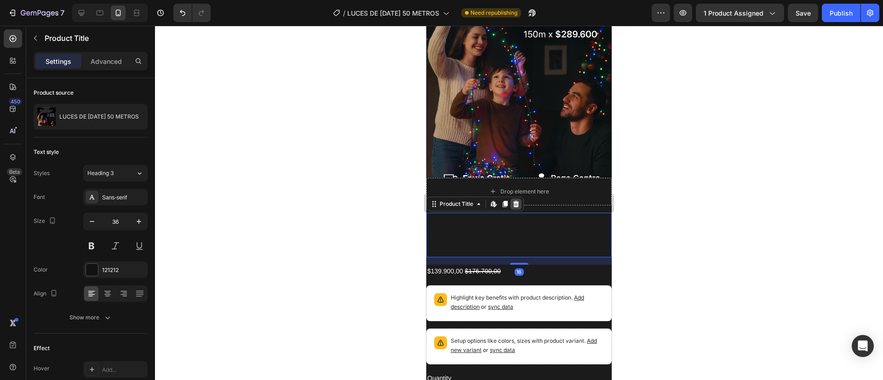
click at [520, 199] on div at bounding box center [516, 204] width 11 height 11
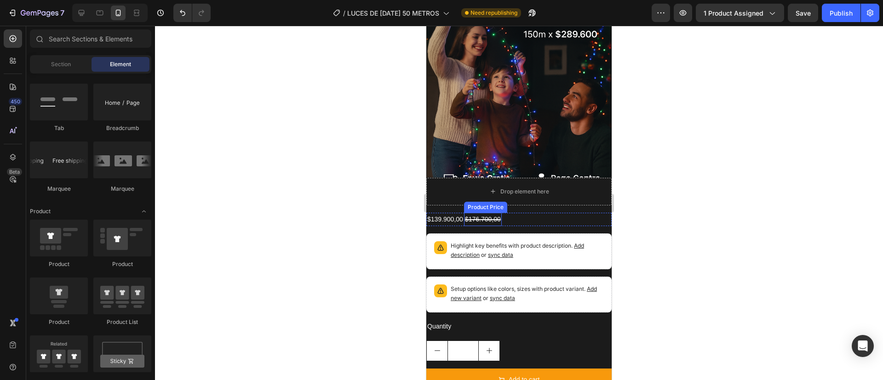
click at [496, 213] on div "$176.700,00" at bounding box center [483, 219] width 38 height 13
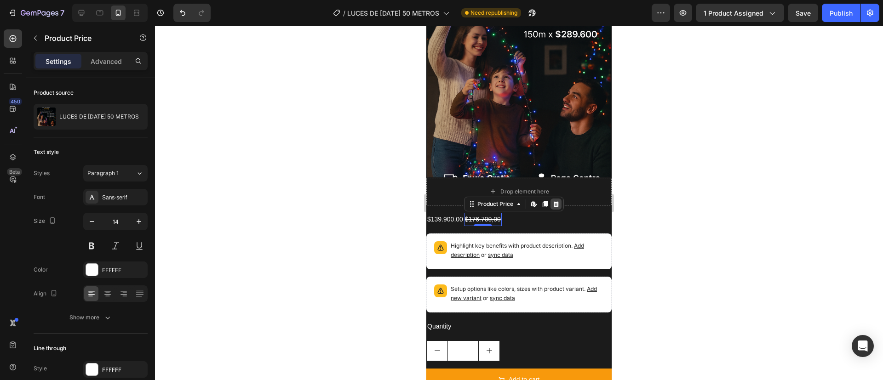
click at [558, 201] on icon at bounding box center [556, 204] width 6 height 6
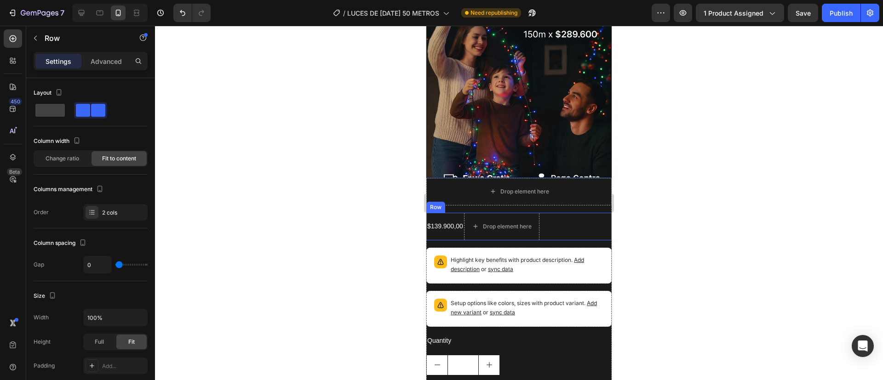
click at [566, 213] on div "$139.900,00 Product Price Product Price Drop element here Row" at bounding box center [518, 227] width 185 height 28
click at [484, 201] on icon at bounding box center [483, 204] width 6 height 6
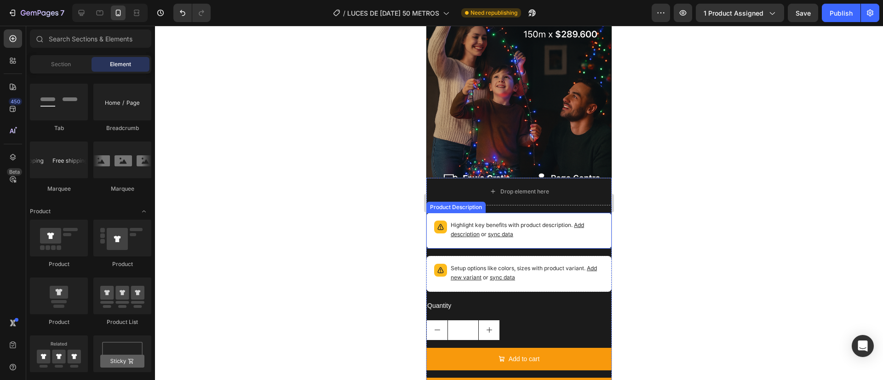
click at [552, 221] on p "Highlight key benefits with product description. Add description or sync data" at bounding box center [527, 230] width 153 height 18
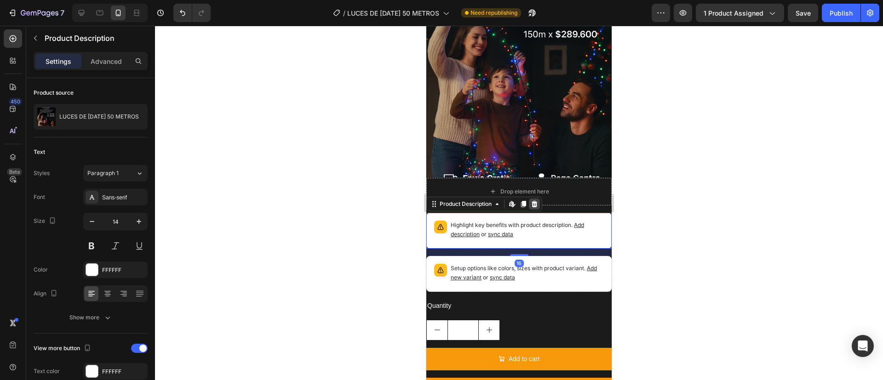
click at [538, 201] on icon at bounding box center [534, 204] width 7 height 7
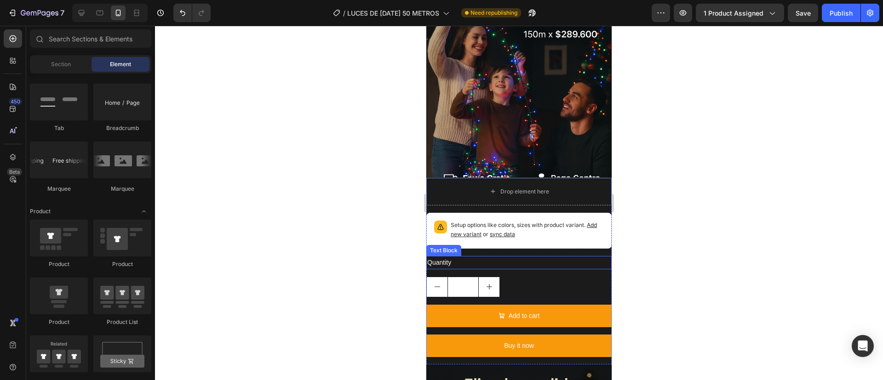
click at [465, 256] on div "Quantity" at bounding box center [518, 262] width 185 height 13
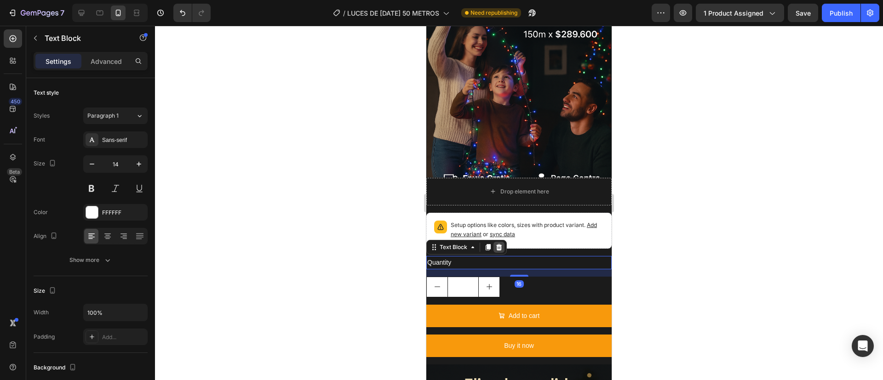
click at [502, 244] on icon at bounding box center [498, 247] width 7 height 7
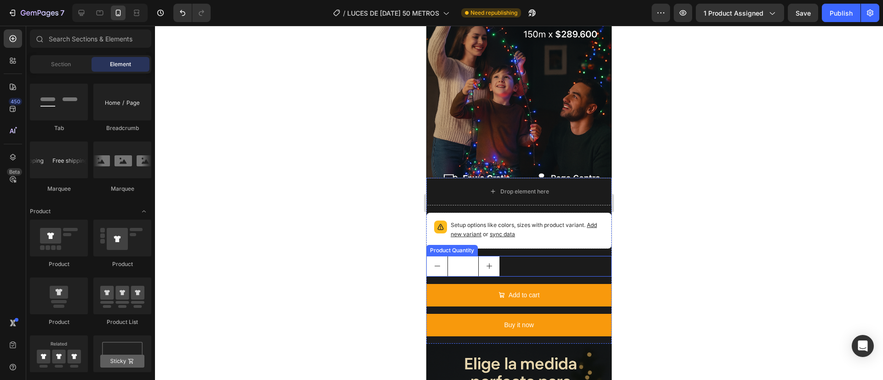
click at [515, 256] on div "1" at bounding box center [518, 266] width 185 height 21
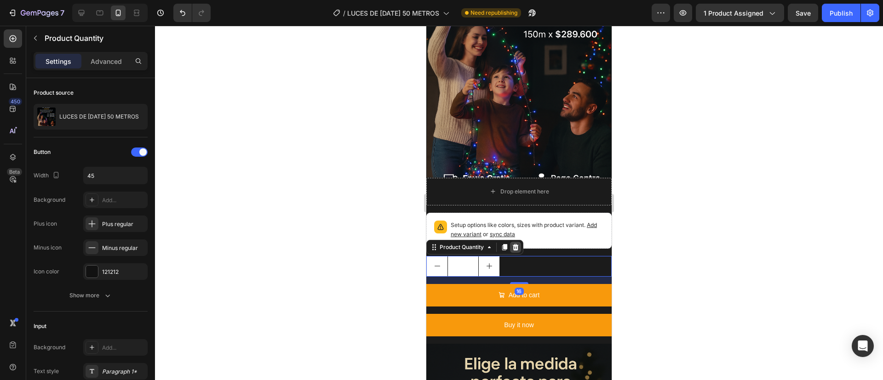
click at [519, 244] on icon at bounding box center [515, 247] width 7 height 7
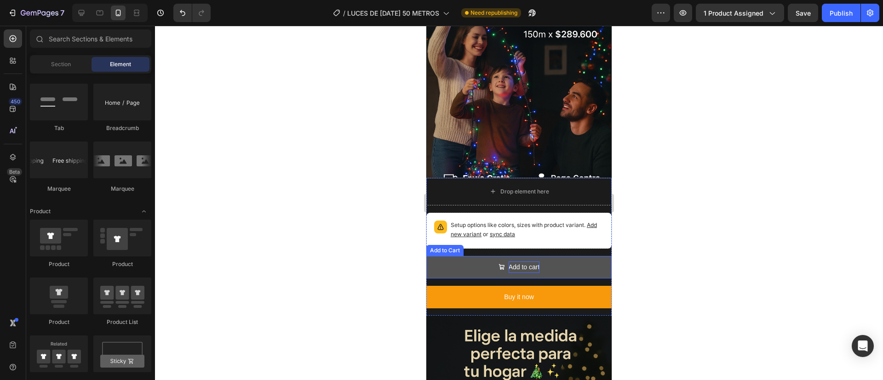
click at [518, 262] on div "Add to cart" at bounding box center [524, 268] width 31 height 12
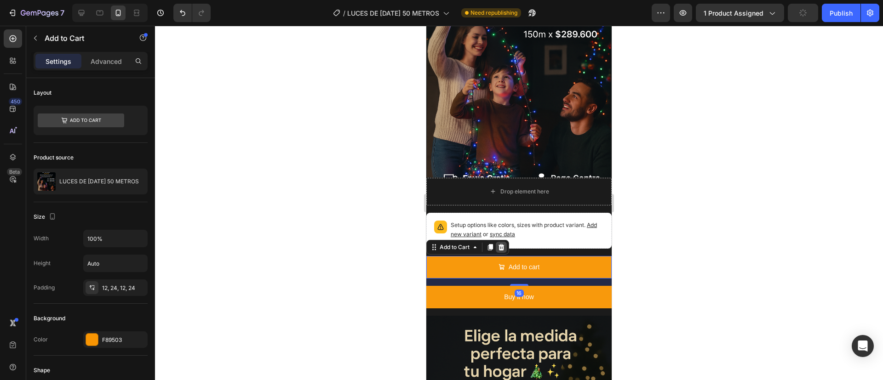
click at [499, 242] on div at bounding box center [501, 247] width 11 height 11
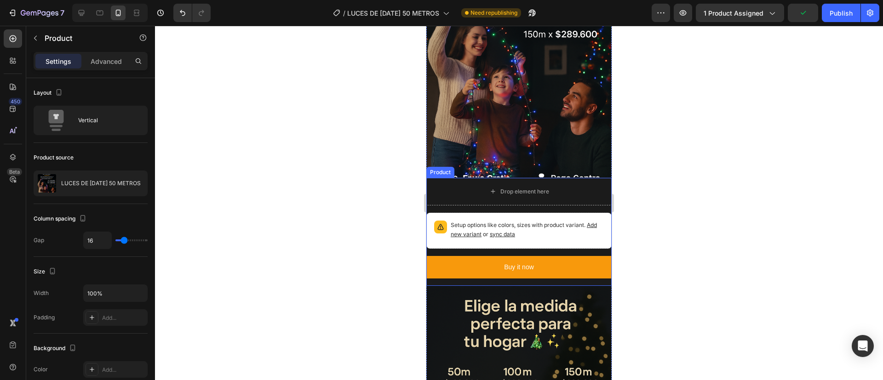
click at [494, 236] on div "Setup options like colors, sizes with product variant. Add new variant or sync …" at bounding box center [518, 249] width 185 height 73
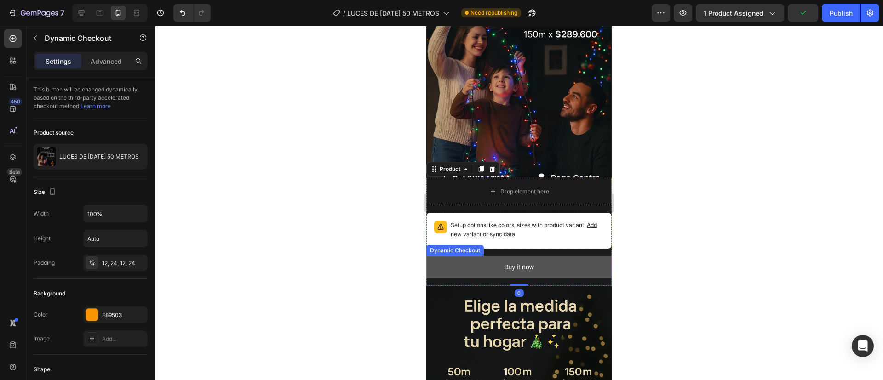
click at [495, 256] on button "Buy it now" at bounding box center [518, 267] width 185 height 23
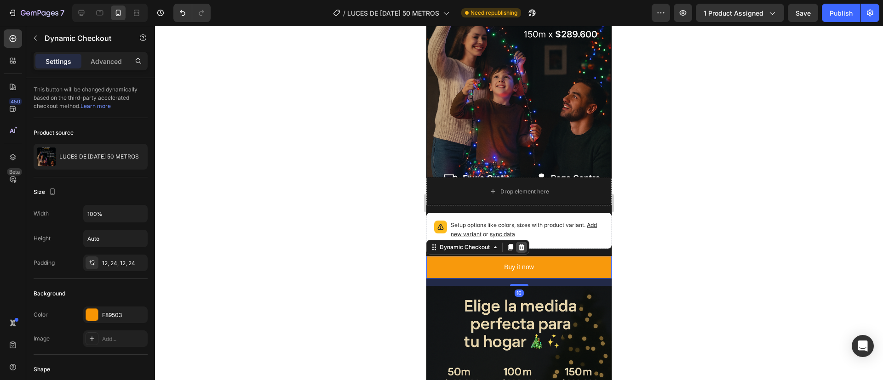
click at [526, 242] on div at bounding box center [521, 247] width 11 height 11
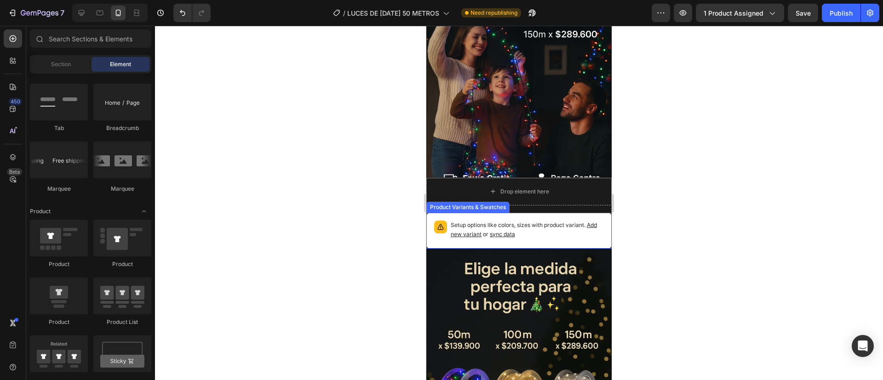
click at [506, 221] on p "Setup options like colors, sizes with product variant. Add new variant or sync …" at bounding box center [527, 230] width 153 height 18
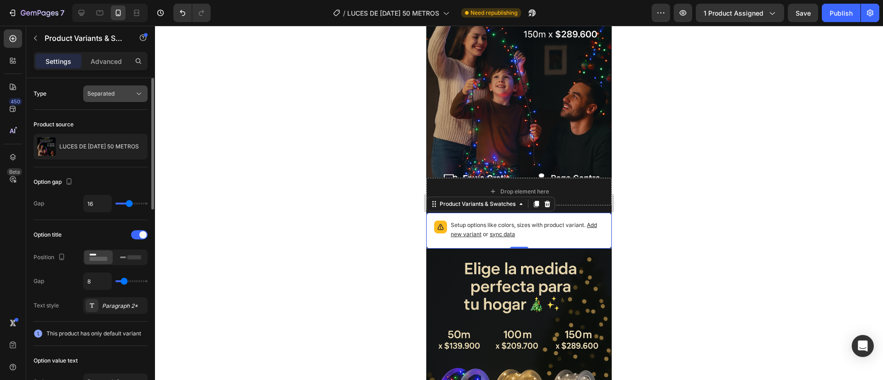
click at [118, 90] on div "Separated" at bounding box center [110, 94] width 47 height 8
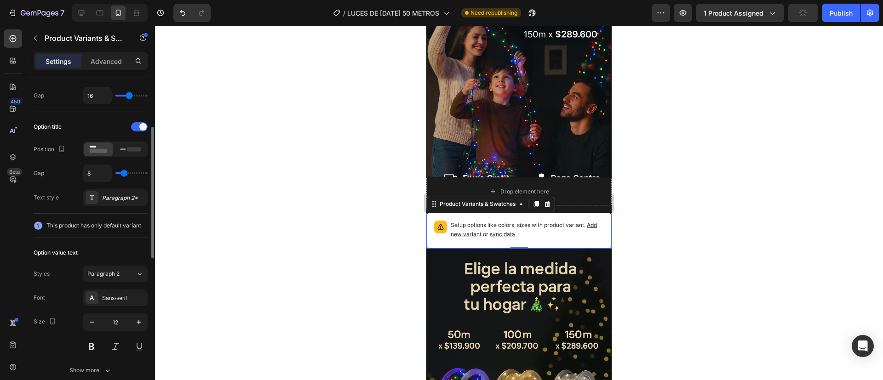
scroll to position [114, 0]
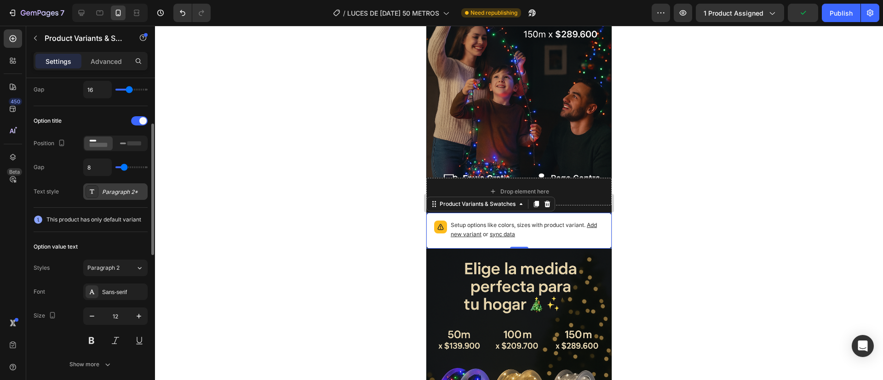
click at [110, 195] on div "Paragraph 2*" at bounding box center [123, 192] width 43 height 8
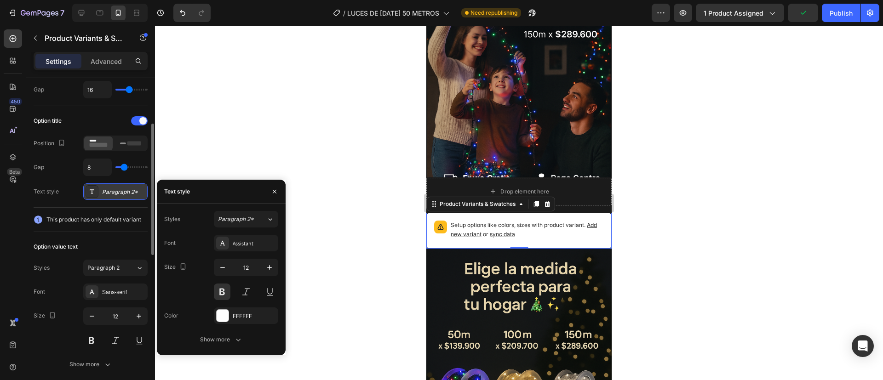
click at [110, 195] on div "Paragraph 2*" at bounding box center [123, 192] width 43 height 8
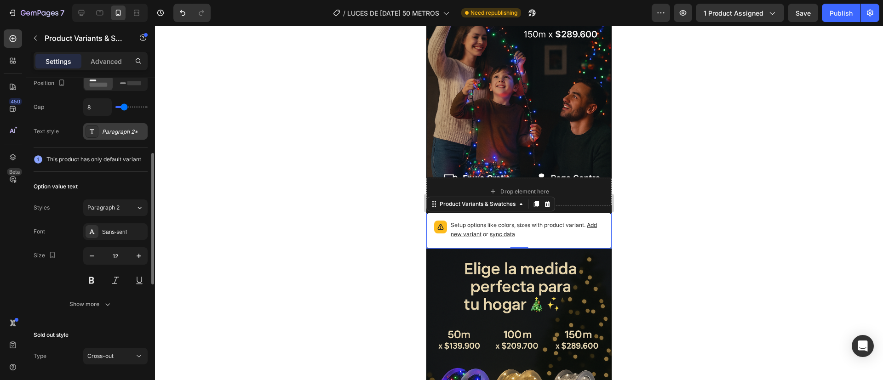
scroll to position [179, 0]
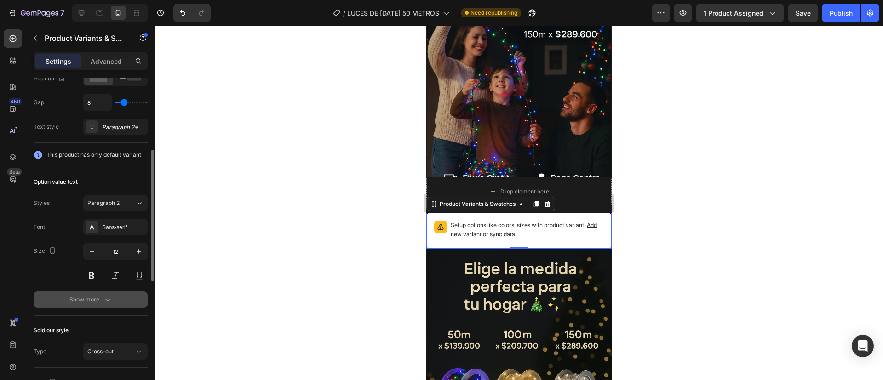
click at [101, 300] on div "Show more" at bounding box center [90, 299] width 43 height 9
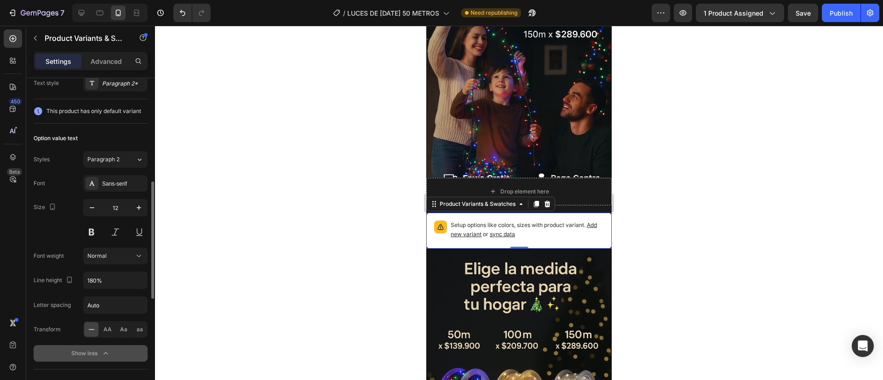
scroll to position [242, 0]
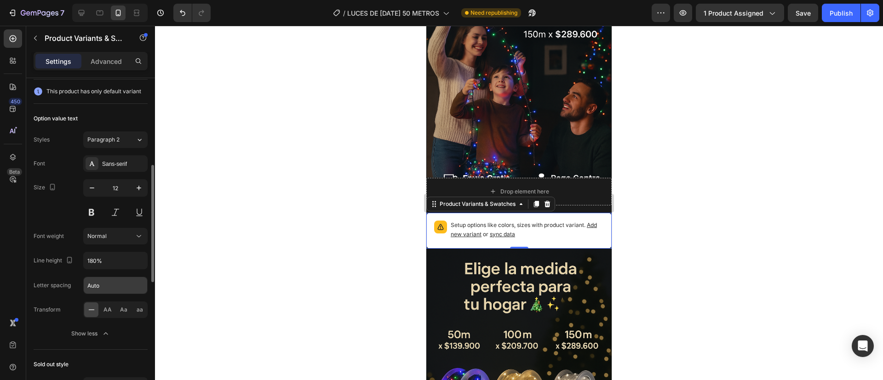
click at [102, 279] on input "Auto" at bounding box center [115, 285] width 63 height 17
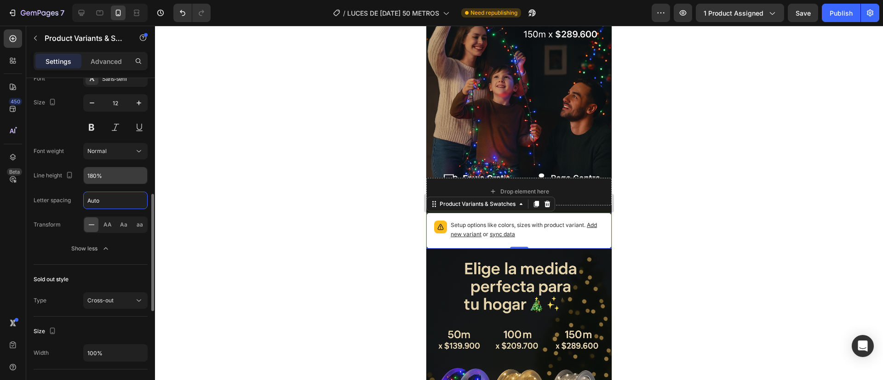
scroll to position [328, 0]
click at [127, 156] on button "Normal" at bounding box center [115, 150] width 64 height 17
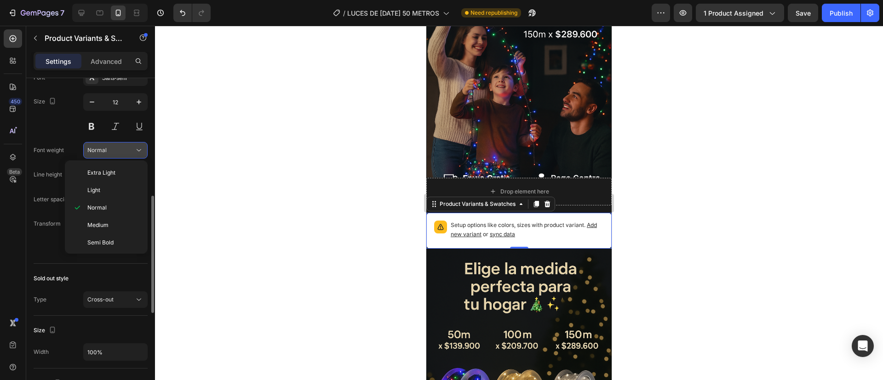
click at [127, 156] on button "Normal" at bounding box center [115, 150] width 64 height 17
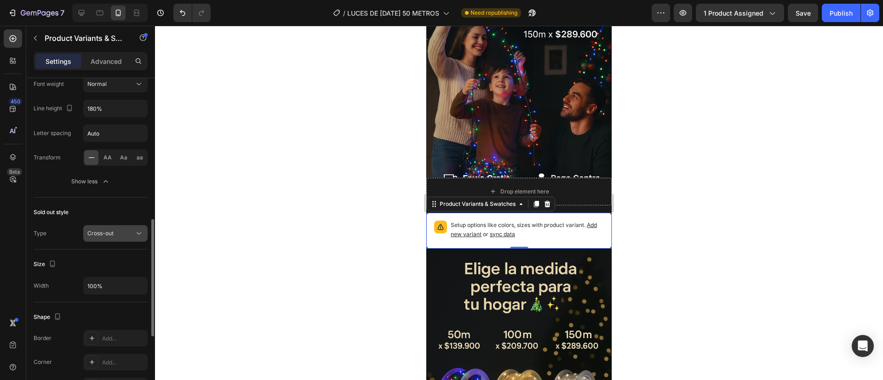
click at [121, 241] on button "Cross-out" at bounding box center [115, 233] width 64 height 17
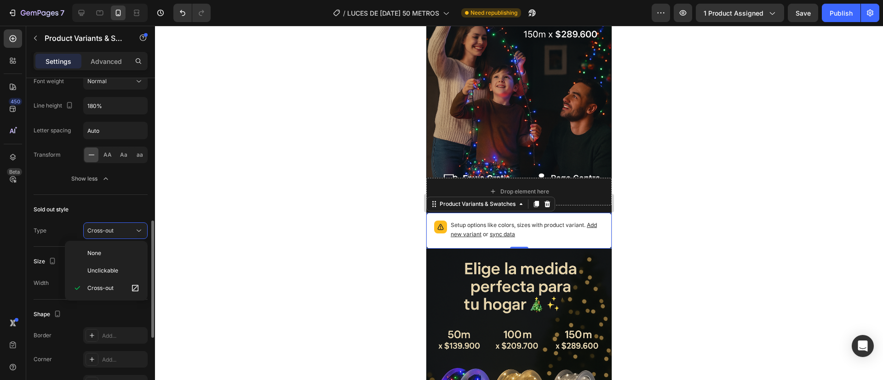
click at [68, 231] on div "Type Cross-out" at bounding box center [91, 231] width 114 height 17
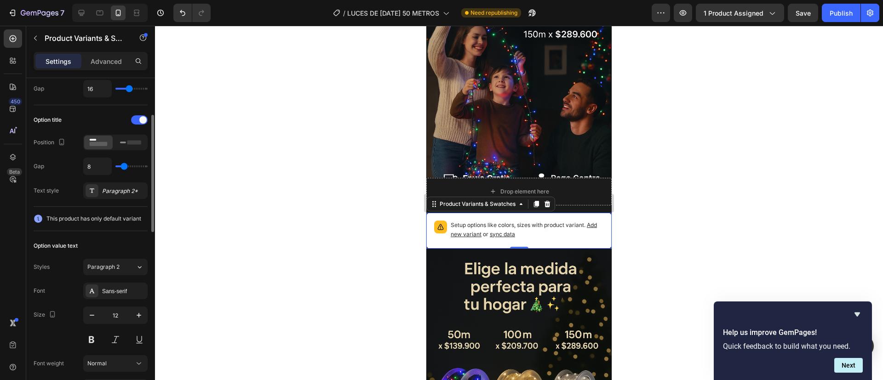
scroll to position [111, 0]
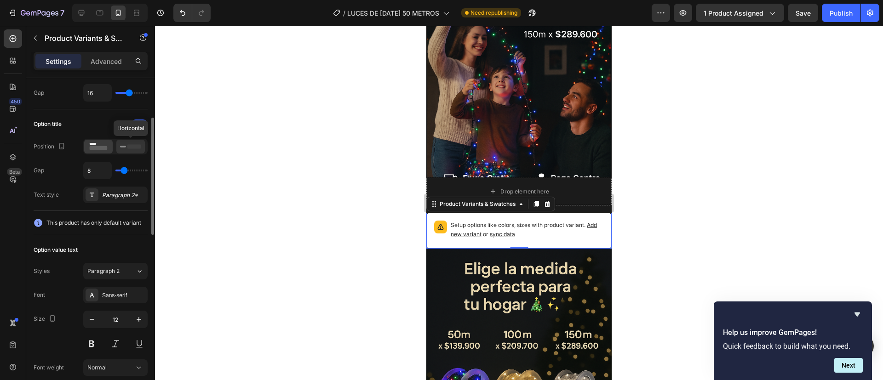
click at [127, 145] on rect at bounding box center [134, 146] width 14 height 4
click at [101, 146] on icon at bounding box center [98, 147] width 21 height 10
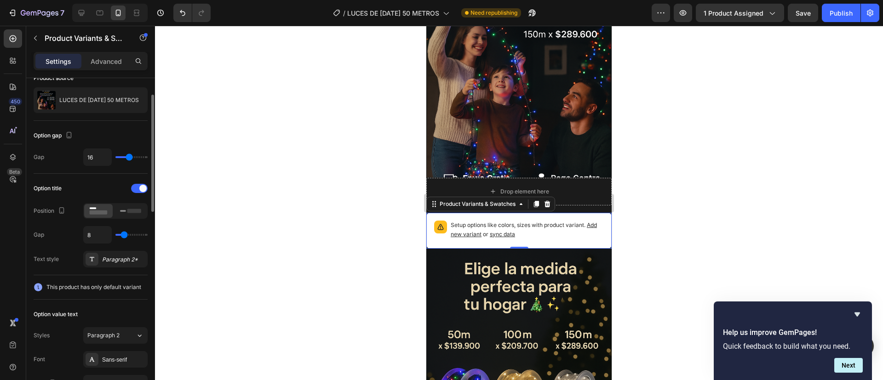
scroll to position [0, 0]
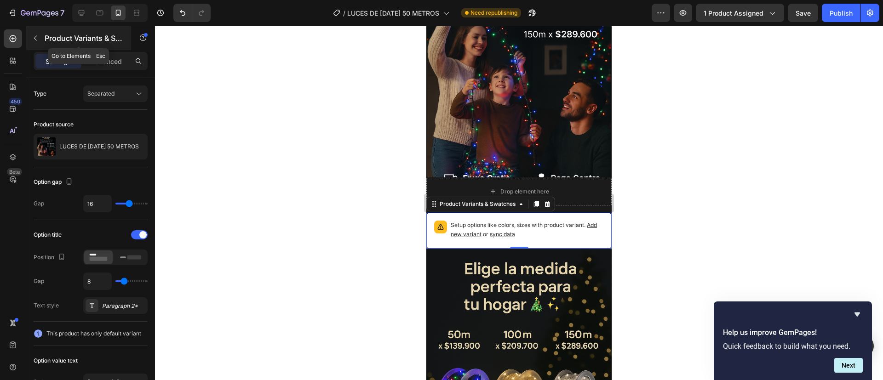
click at [40, 34] on button "button" at bounding box center [35, 38] width 15 height 15
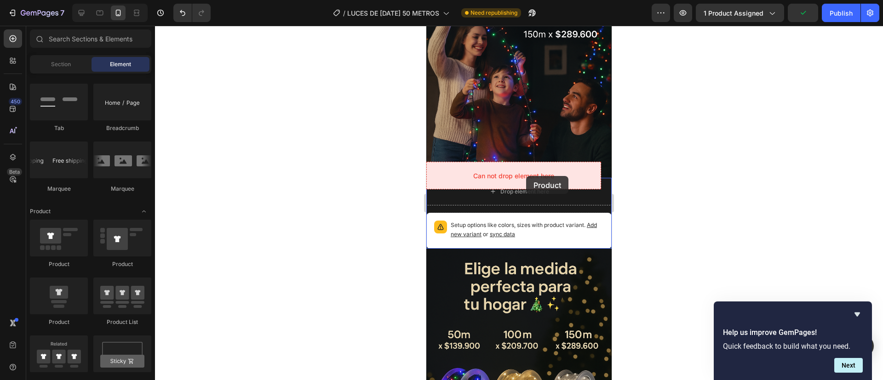
drag, startPoint x: 541, startPoint y: 277, endPoint x: 526, endPoint y: 176, distance: 101.9
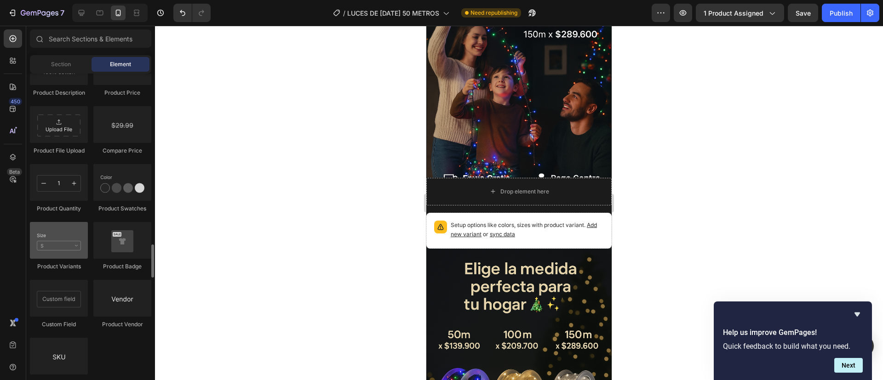
scroll to position [1568, 0]
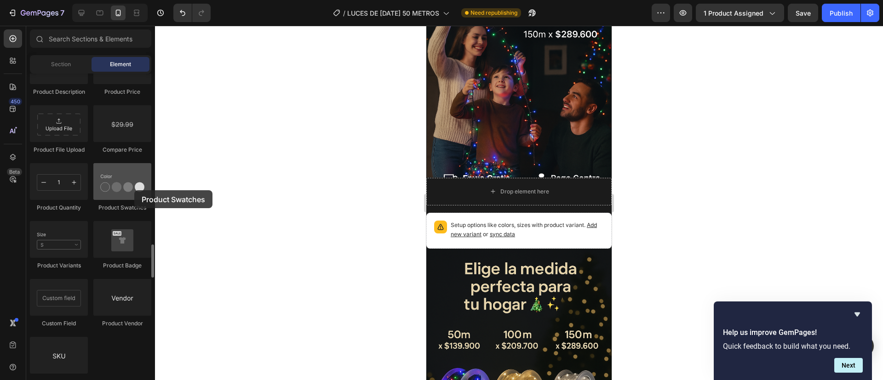
drag, startPoint x: 124, startPoint y: 189, endPoint x: 108, endPoint y: 187, distance: 16.6
click at [108, 187] on div at bounding box center [122, 181] width 58 height 37
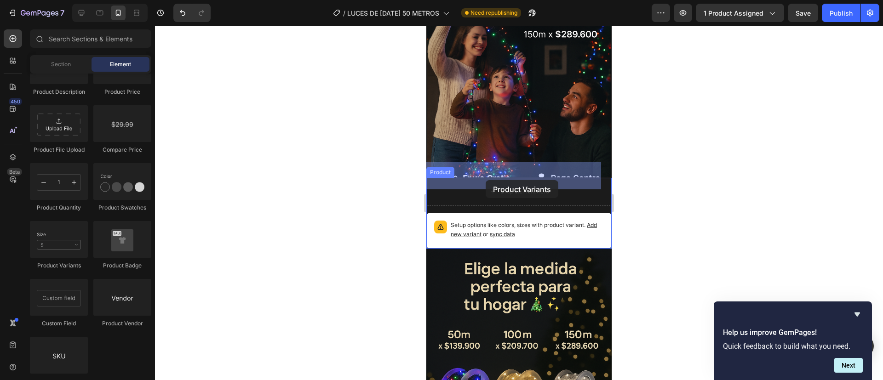
drag, startPoint x: 484, startPoint y: 273, endPoint x: 486, endPoint y: 178, distance: 94.3
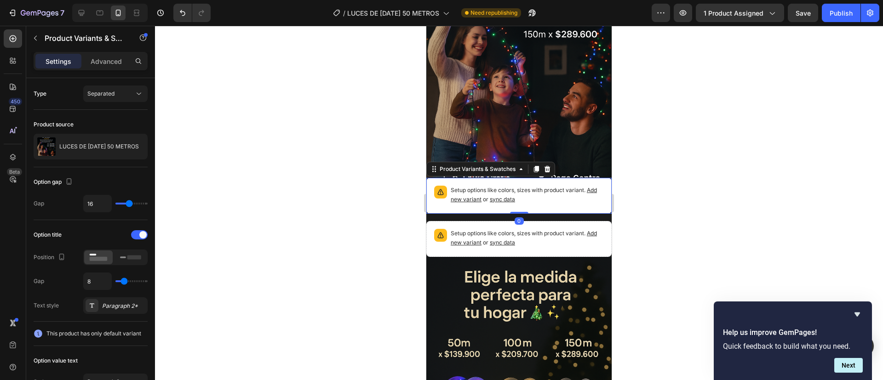
click at [465, 186] on p "Setup options like colors, sizes with product variant. Add new variant or sync …" at bounding box center [527, 195] width 153 height 18
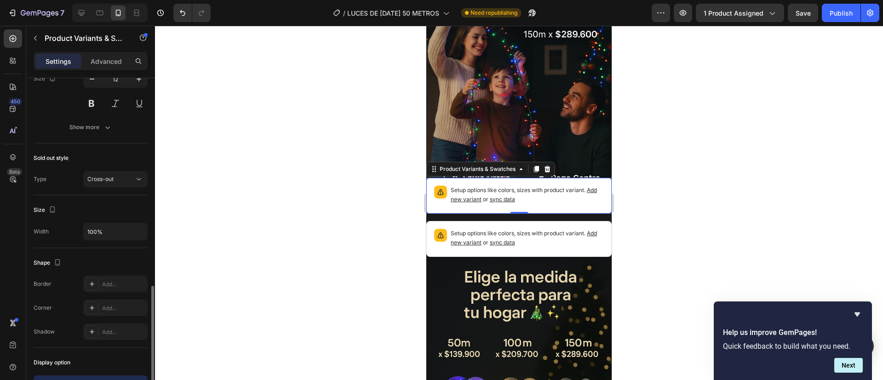
scroll to position [403, 0]
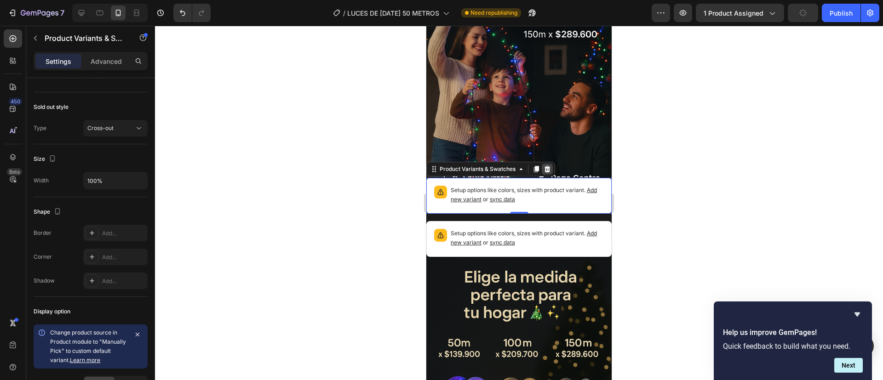
click at [549, 166] on icon at bounding box center [548, 169] width 6 height 6
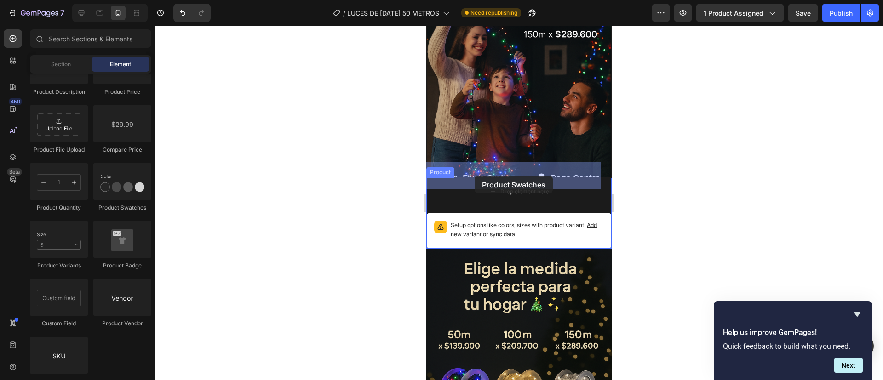
drag, startPoint x: 554, startPoint y: 207, endPoint x: 479, endPoint y: 177, distance: 80.5
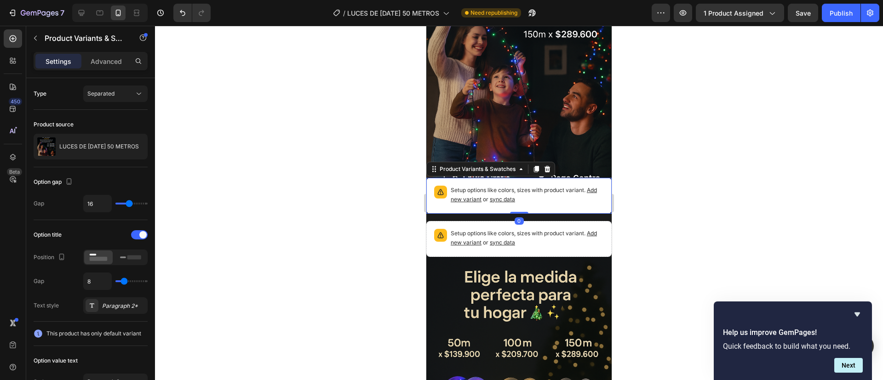
click at [516, 186] on p "Setup options like colors, sizes with product variant. Add new variant or sync …" at bounding box center [527, 195] width 153 height 18
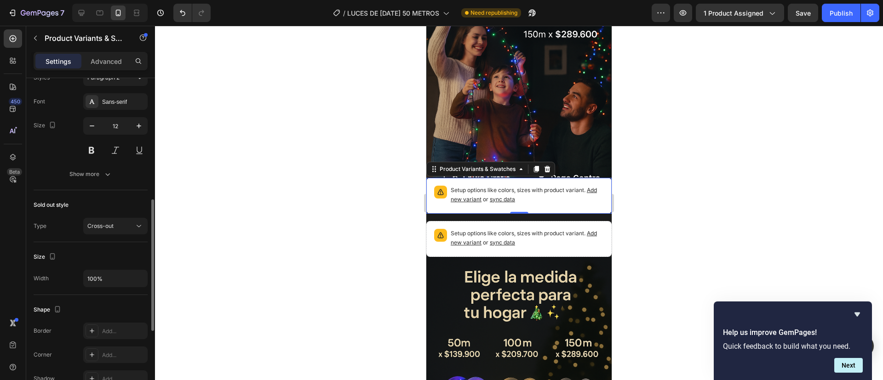
scroll to position [304, 0]
click at [103, 172] on icon "button" at bounding box center [107, 174] width 9 height 9
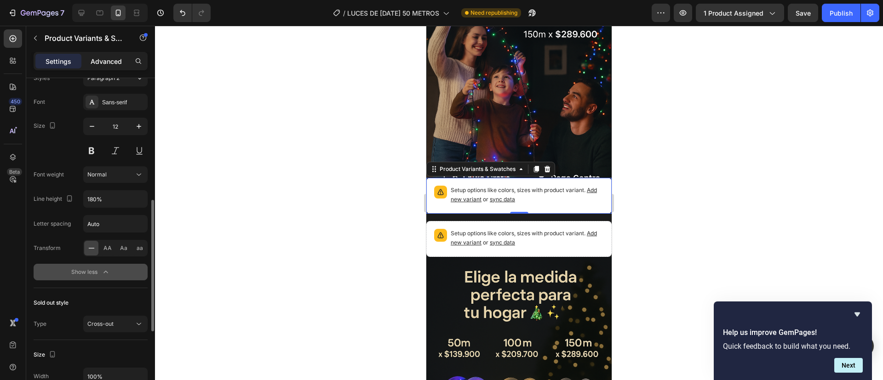
click at [118, 67] on div "Advanced" at bounding box center [106, 61] width 46 height 15
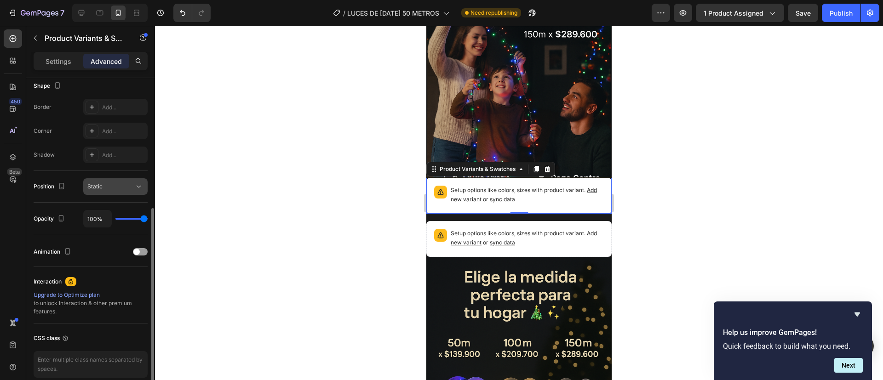
scroll to position [285, 0]
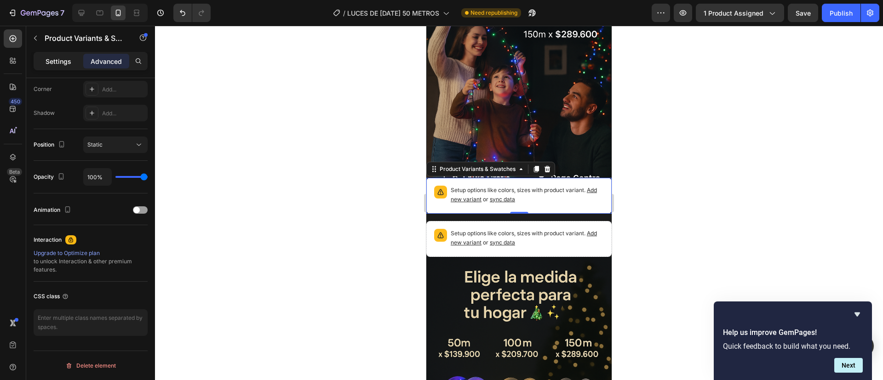
click at [52, 56] on div "Settings" at bounding box center [58, 61] width 46 height 15
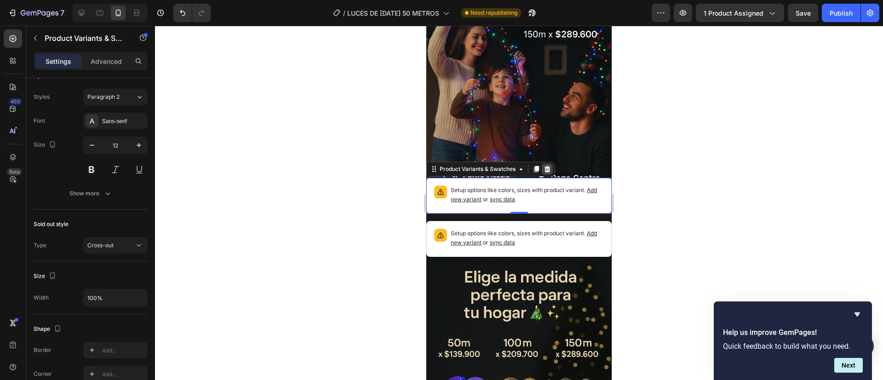
click at [549, 166] on icon at bounding box center [548, 169] width 6 height 6
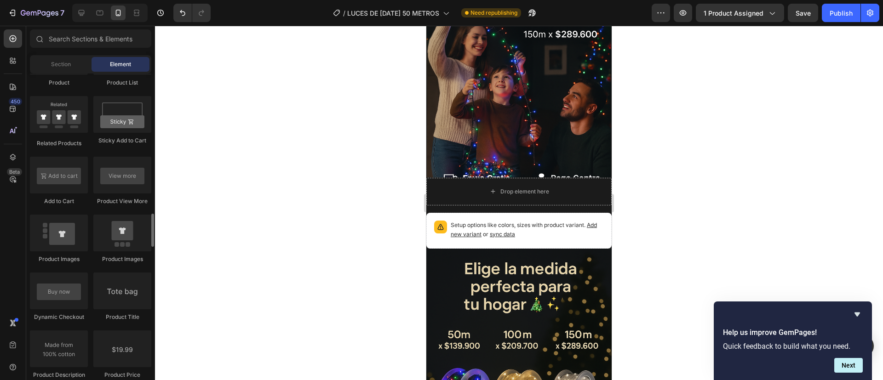
scroll to position [1238, 0]
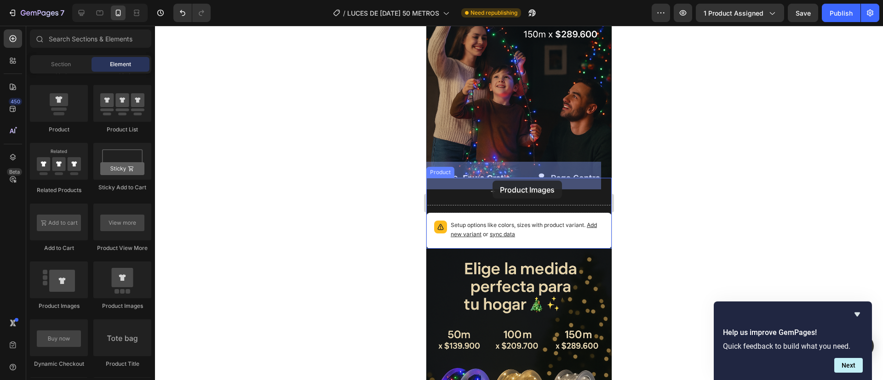
drag, startPoint x: 547, startPoint y: 312, endPoint x: 491, endPoint y: 178, distance: 146.0
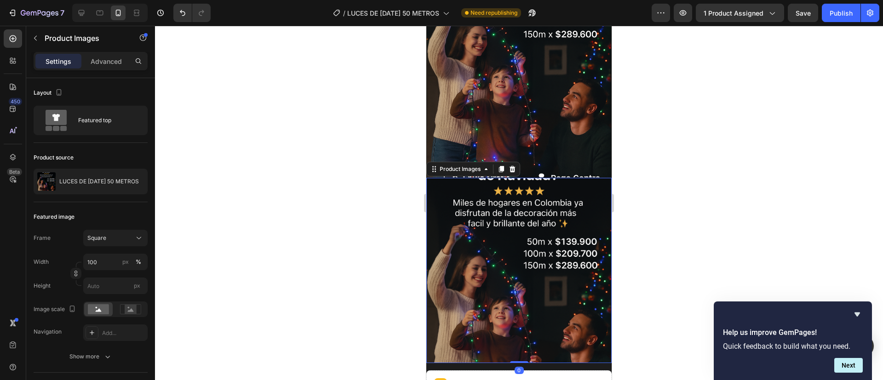
click at [491, 189] on img at bounding box center [518, 270] width 185 height 185
click at [516, 166] on icon at bounding box center [512, 169] width 7 height 7
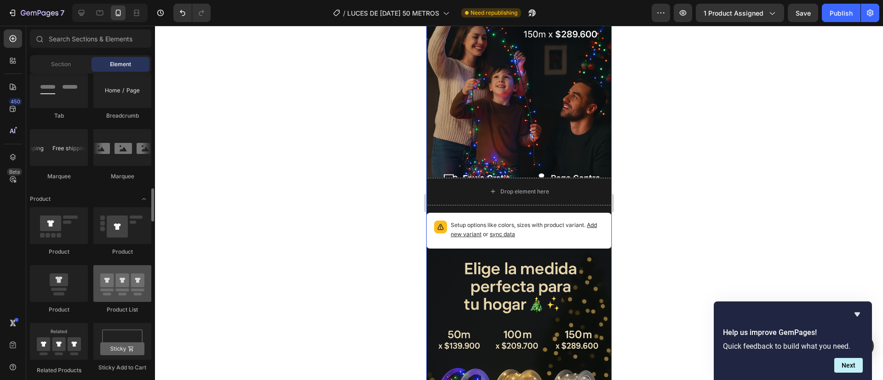
scroll to position [1057, 0]
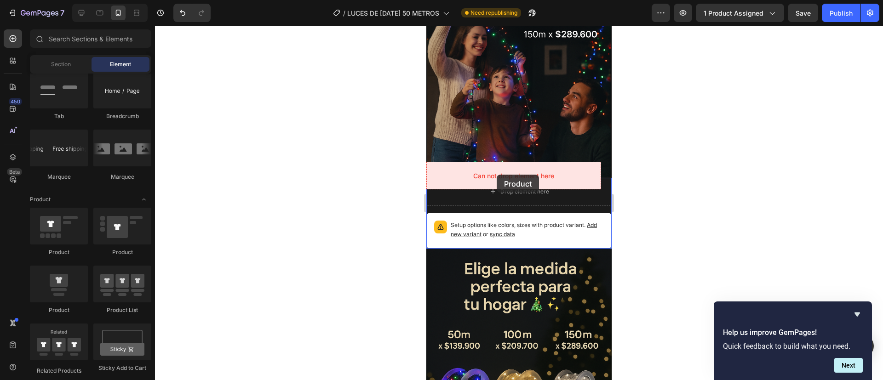
drag, startPoint x: 547, startPoint y: 266, endPoint x: 497, endPoint y: 175, distance: 103.8
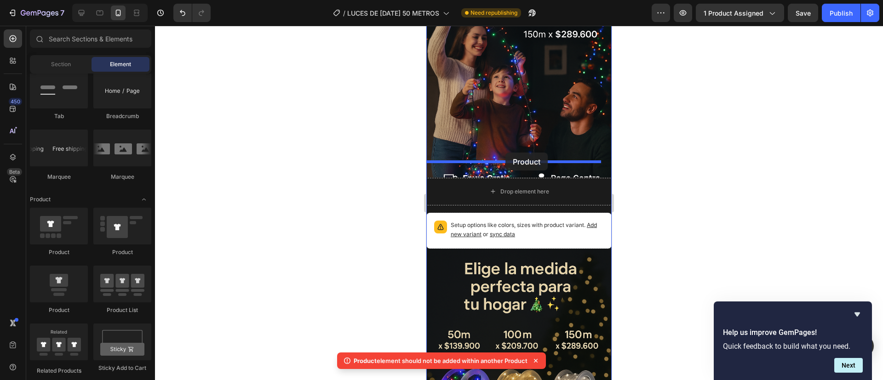
drag, startPoint x: 550, startPoint y: 258, endPoint x: 506, endPoint y: 153, distance: 113.8
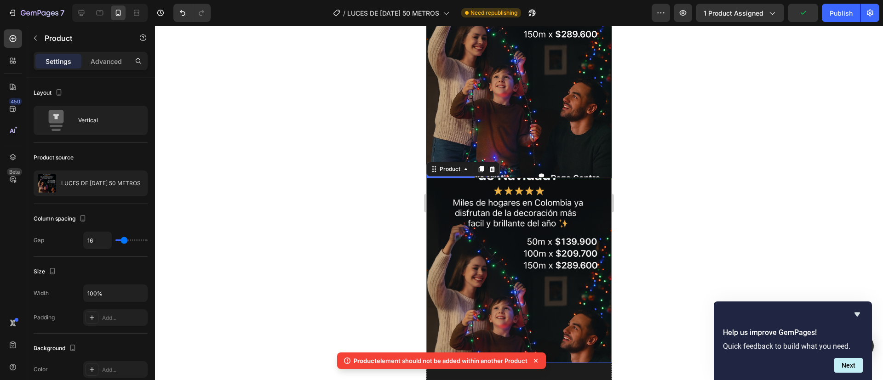
click at [491, 219] on img at bounding box center [518, 270] width 185 height 185
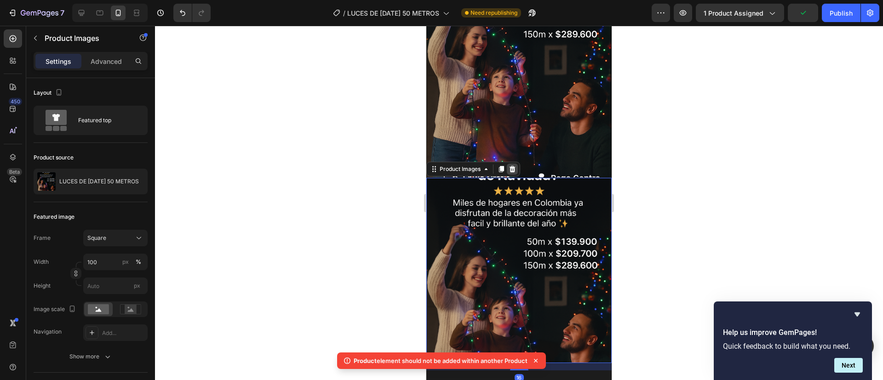
click at [517, 164] on div at bounding box center [512, 169] width 11 height 11
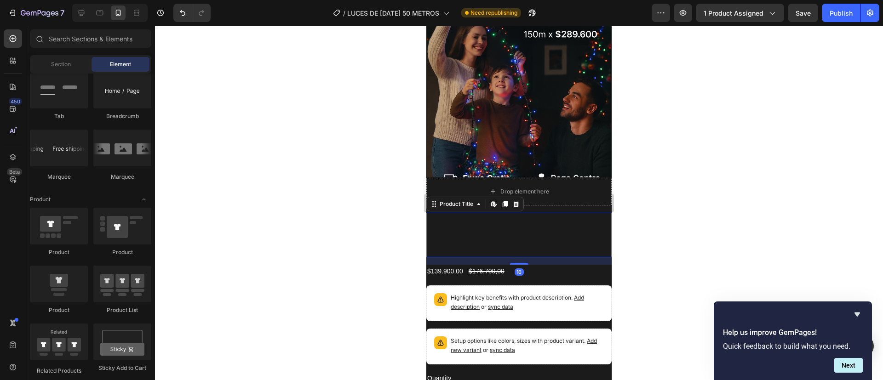
click at [465, 224] on h2 "LUCES DE [DATE] 50 METROS" at bounding box center [518, 235] width 185 height 45
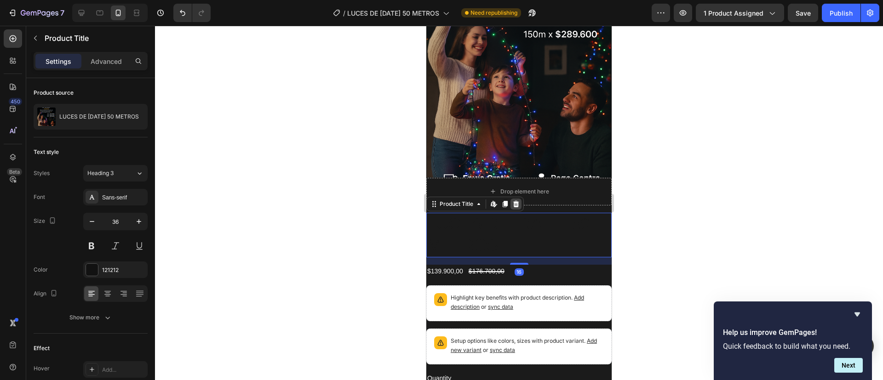
click at [515, 201] on icon at bounding box center [516, 204] width 6 height 6
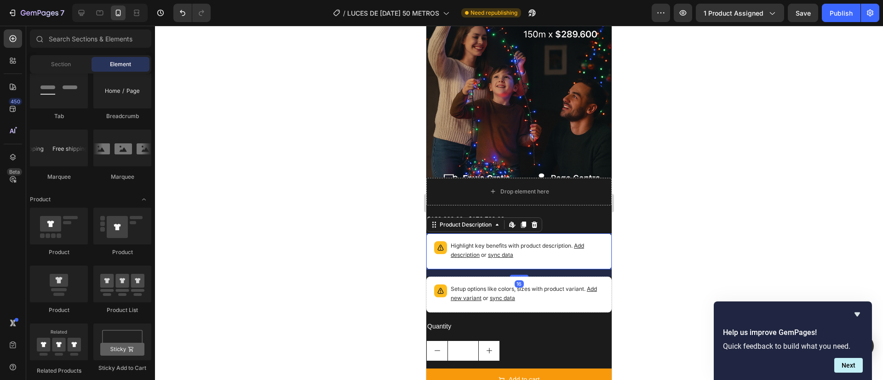
click at [491, 252] on span "sync data" at bounding box center [500, 255] width 25 height 7
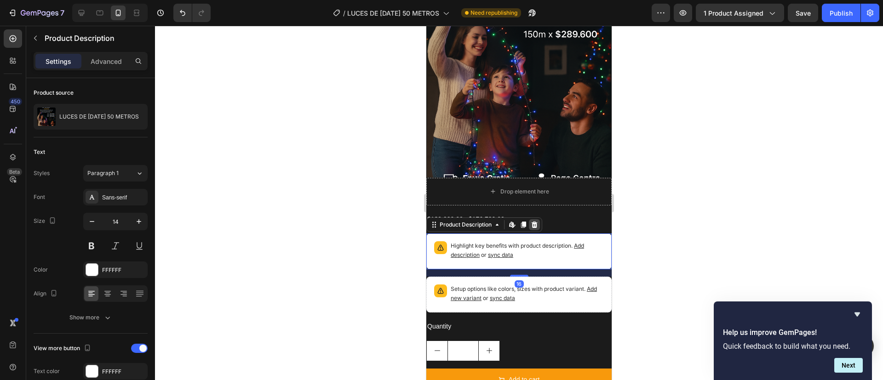
click at [538, 221] on icon at bounding box center [534, 224] width 7 height 7
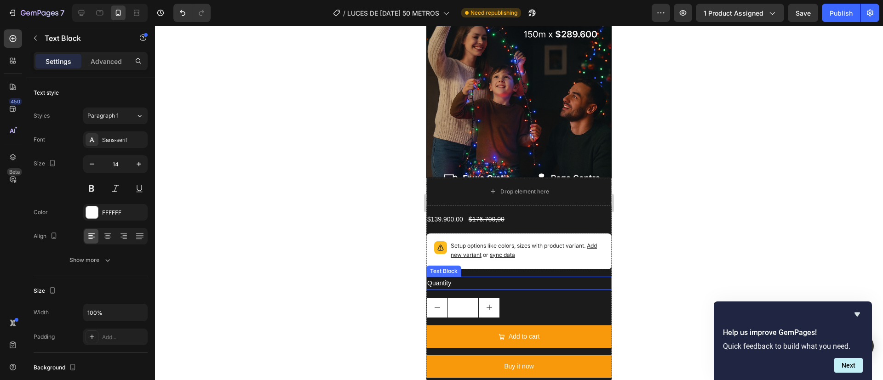
click at [494, 277] on div "Quantity" at bounding box center [518, 283] width 185 height 13
click at [501, 265] on icon at bounding box center [499, 268] width 6 height 6
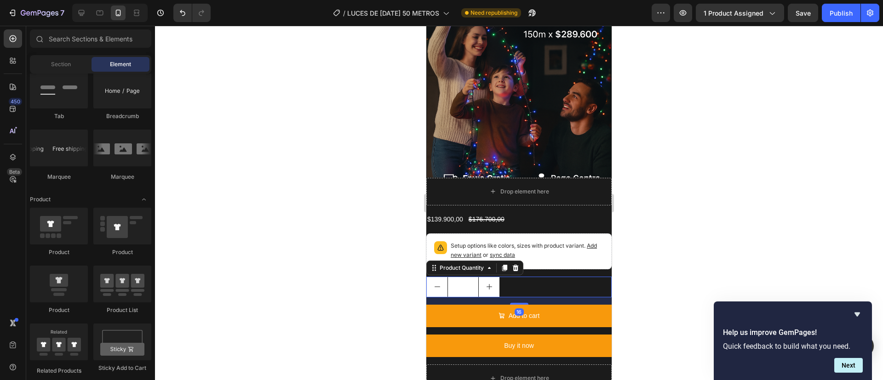
click at [516, 277] on div "1" at bounding box center [518, 287] width 185 height 21
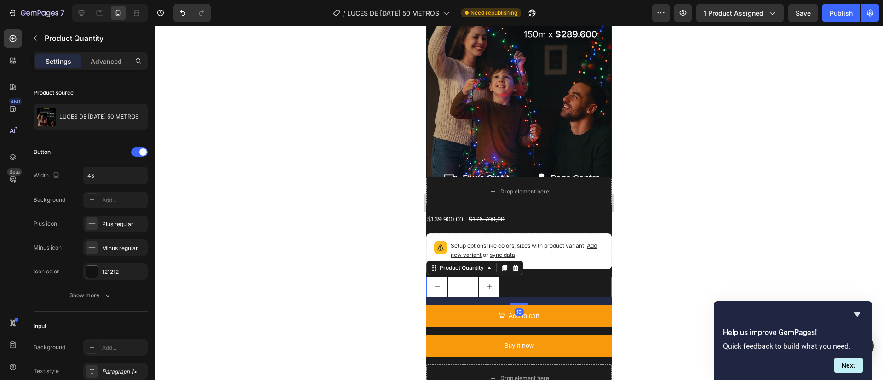
click at [518, 261] on div "Product Quantity" at bounding box center [474, 268] width 97 height 15
click at [518, 265] on icon at bounding box center [515, 268] width 7 height 7
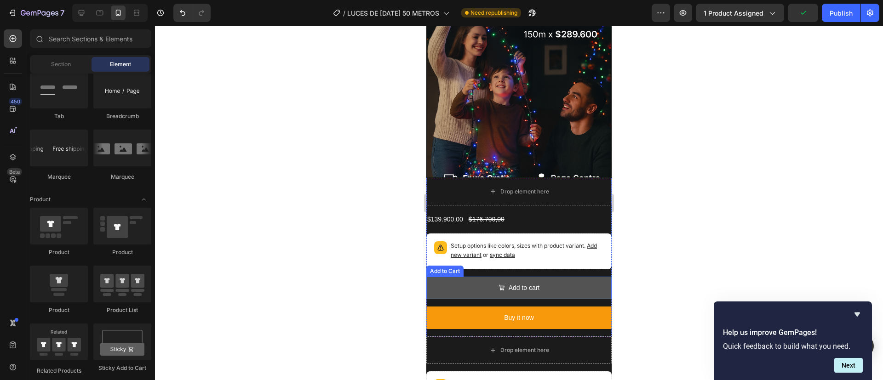
click at [503, 277] on button "Add to cart" at bounding box center [518, 288] width 185 height 23
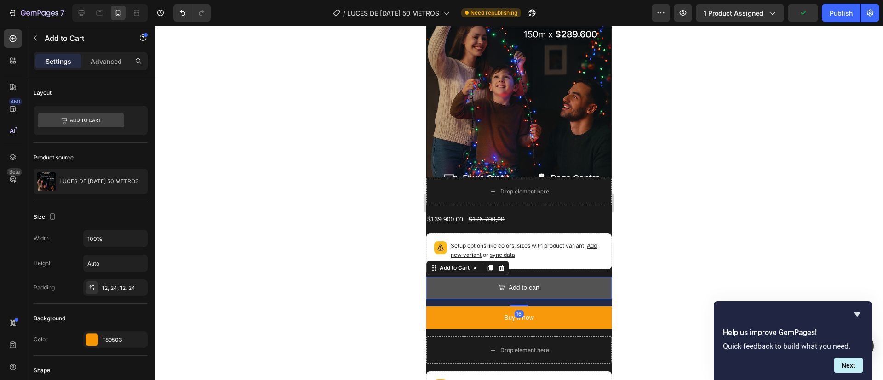
click at [515, 277] on button "Add to cart" at bounding box center [518, 288] width 185 height 23
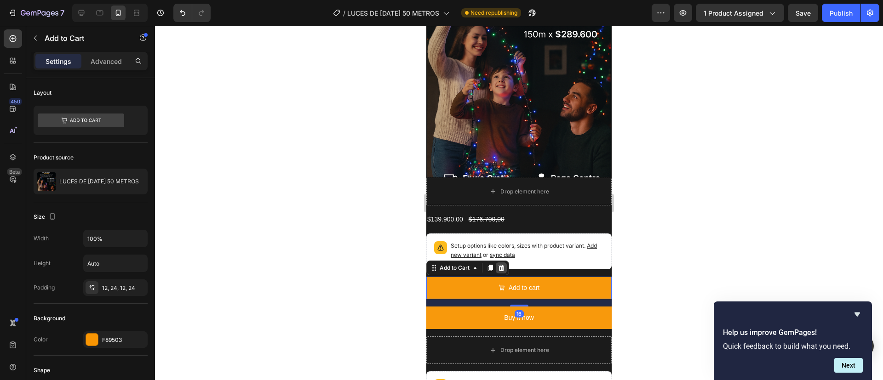
click at [499, 265] on icon at bounding box center [501, 268] width 7 height 7
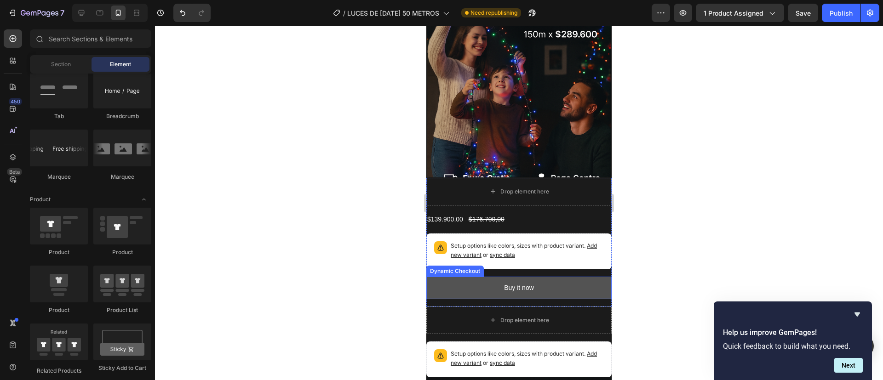
click at [486, 277] on button "Buy it now" at bounding box center [518, 288] width 185 height 23
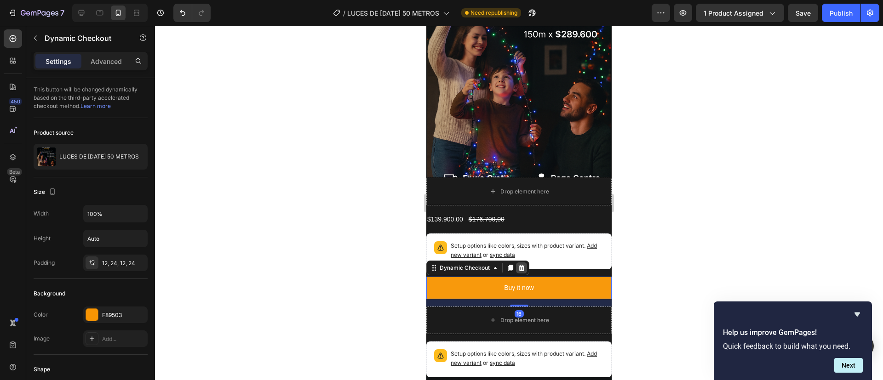
click at [521, 265] on icon at bounding box center [522, 268] width 6 height 6
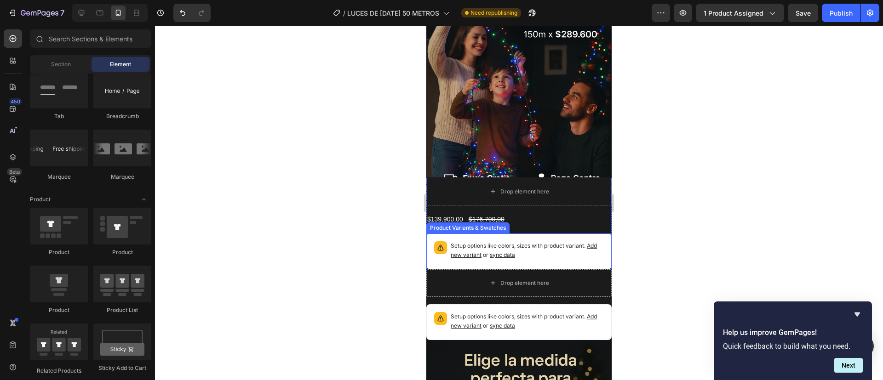
click at [501, 223] on div "Product Variants & Swatches" at bounding box center [467, 228] width 83 height 11
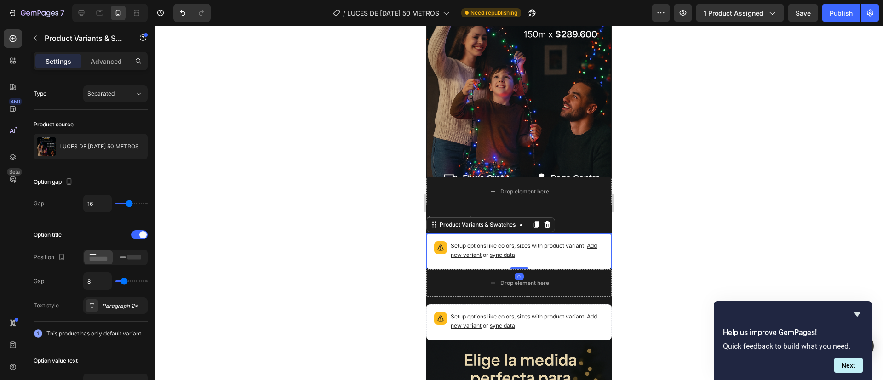
click at [506, 242] on p "Setup options like colors, sizes with product variant. Add new variant or sync …" at bounding box center [527, 251] width 153 height 18
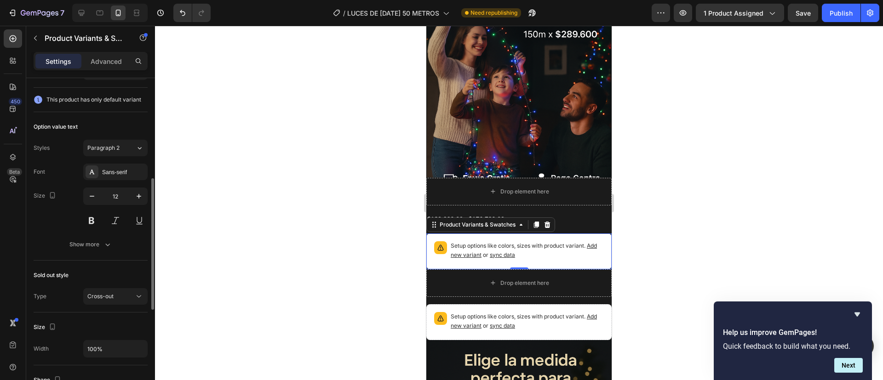
scroll to position [239, 0]
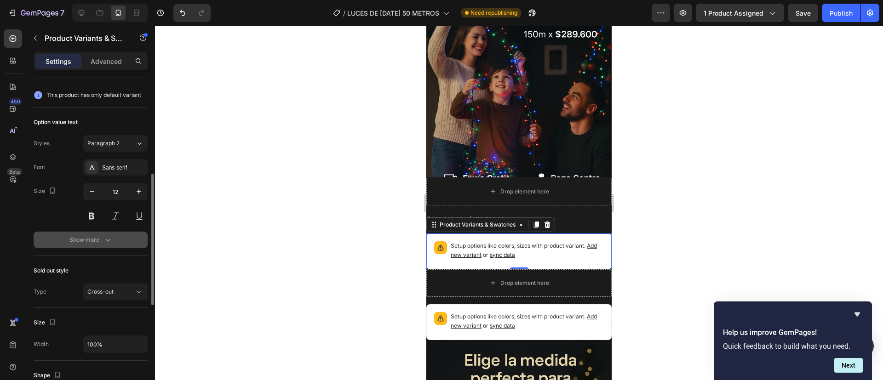
click at [102, 239] on div "Show more" at bounding box center [90, 240] width 43 height 9
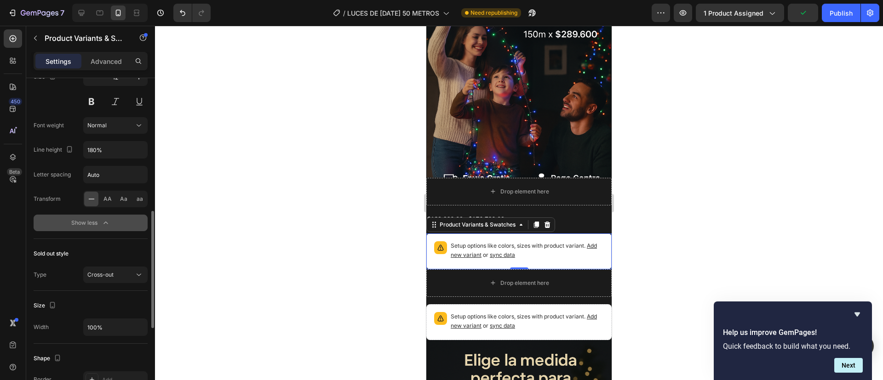
scroll to position [359, 0]
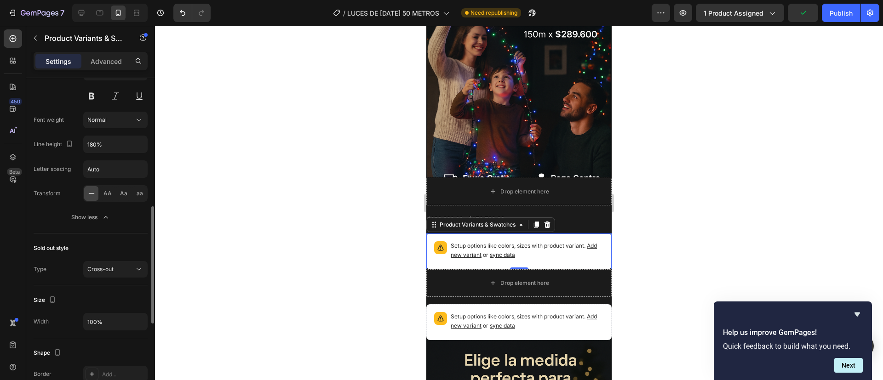
click at [114, 278] on div "Sold out style Type Cross-out" at bounding box center [91, 260] width 114 height 52
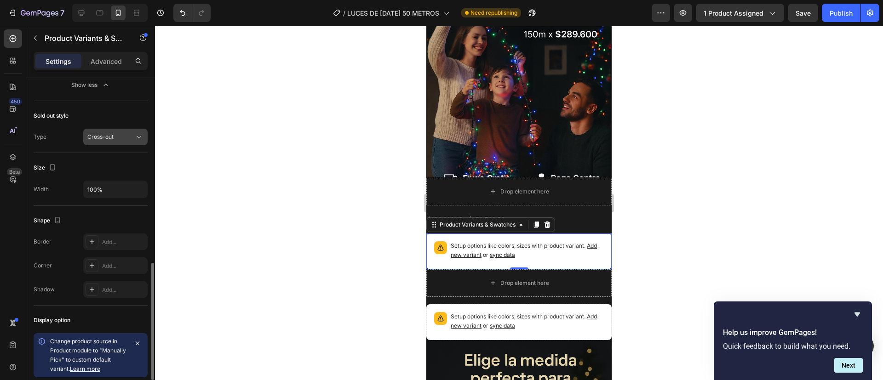
scroll to position [588, 0]
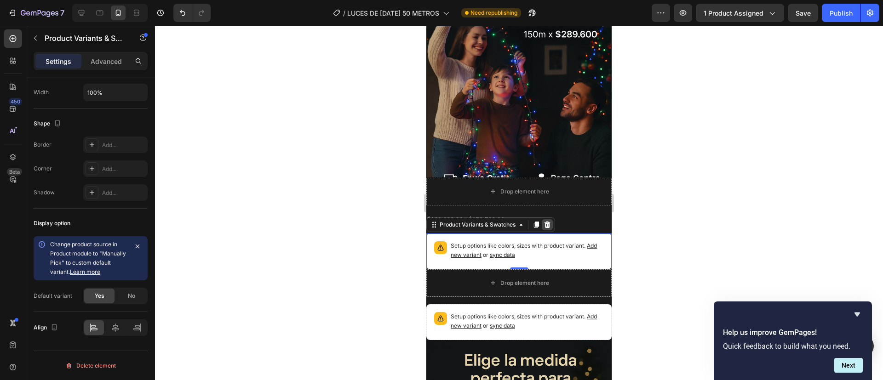
click at [543, 219] on div at bounding box center [547, 224] width 11 height 11
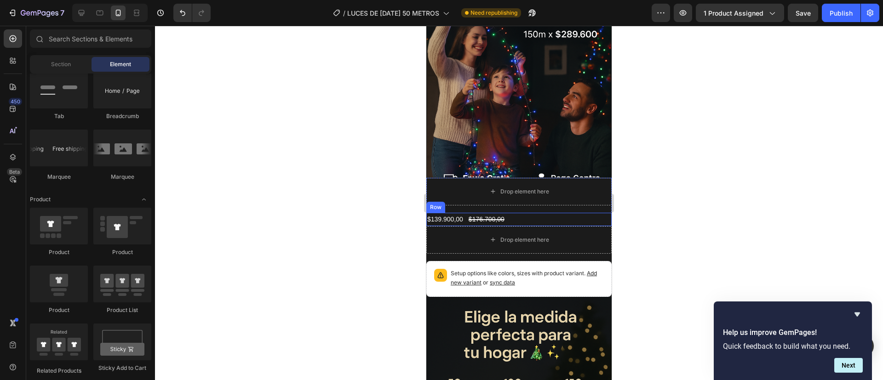
click at [540, 213] on div "$139.900,00 Product Price Product Price $176.700,00 Product Price Product Price…" at bounding box center [518, 219] width 185 height 13
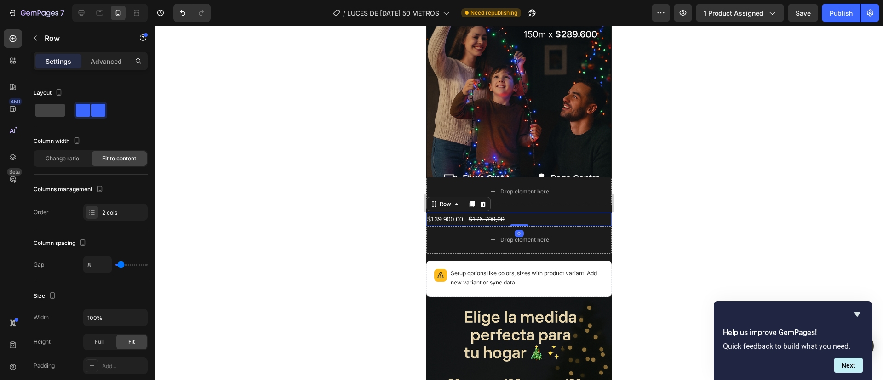
click at [543, 213] on div "$139.900,00 Product Price Product Price $176.700,00 Product Price Product Price…" at bounding box center [518, 219] width 185 height 13
click at [482, 201] on icon at bounding box center [482, 204] width 7 height 7
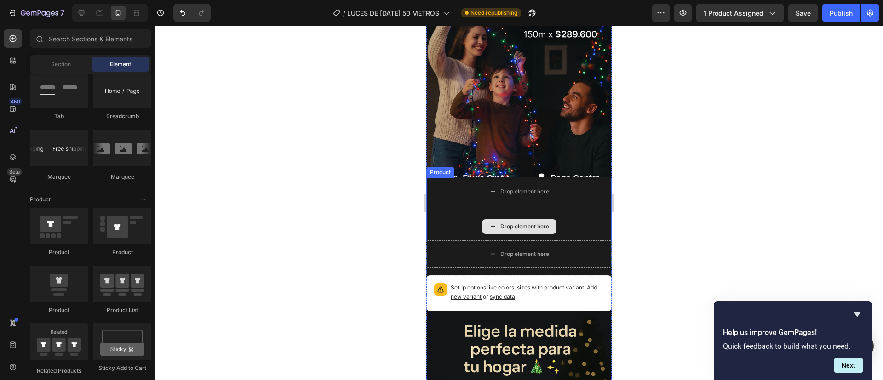
click at [460, 213] on div "Drop element here" at bounding box center [518, 227] width 185 height 28
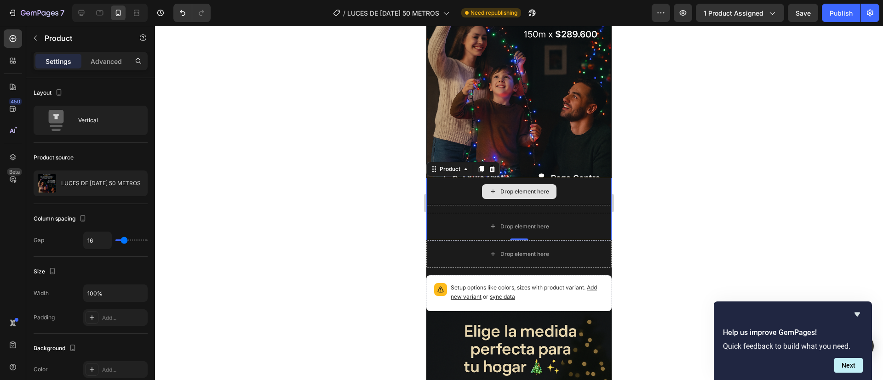
click at [462, 178] on div "Drop element here" at bounding box center [518, 192] width 185 height 28
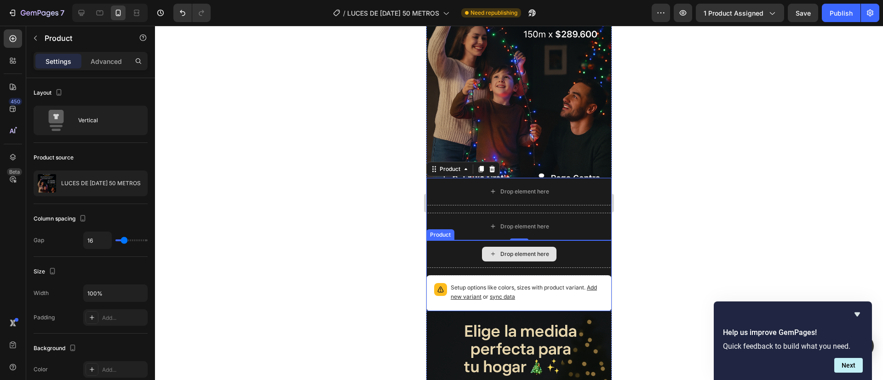
click at [462, 241] on div "Drop element here" at bounding box center [518, 255] width 185 height 28
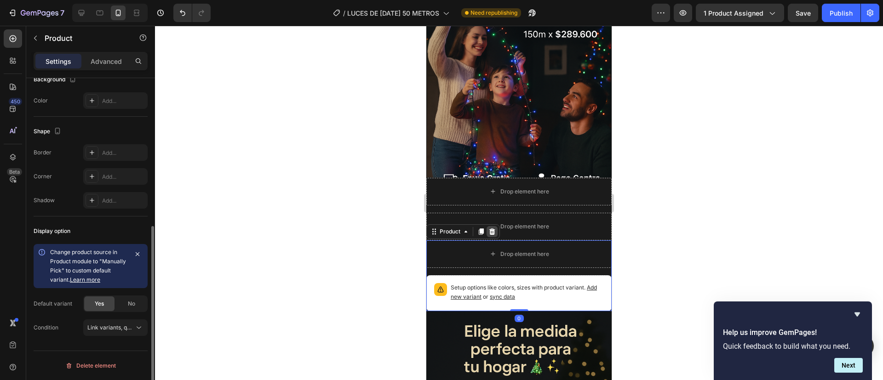
click at [490, 228] on icon at bounding box center [492, 231] width 7 height 7
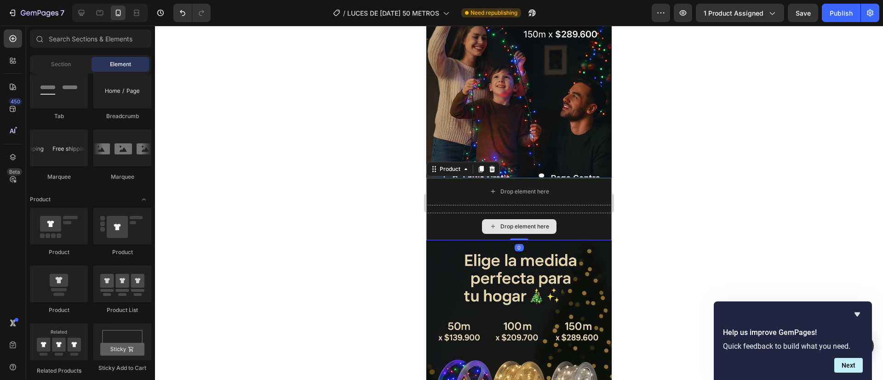
click at [465, 213] on div "Drop element here" at bounding box center [518, 227] width 185 height 28
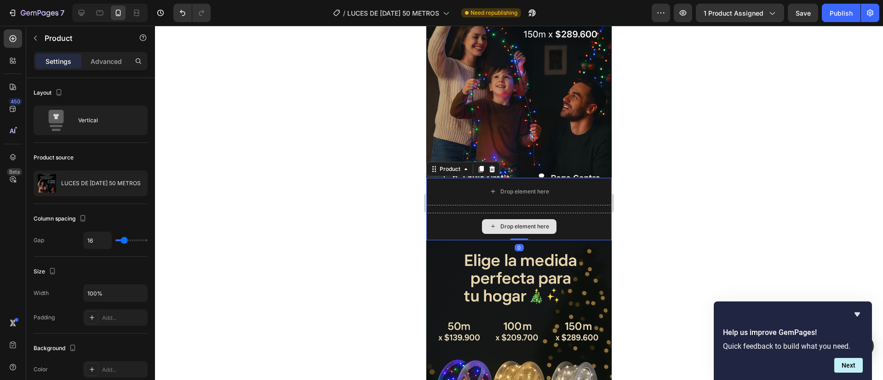
click at [465, 213] on div "Drop element here" at bounding box center [518, 227] width 185 height 28
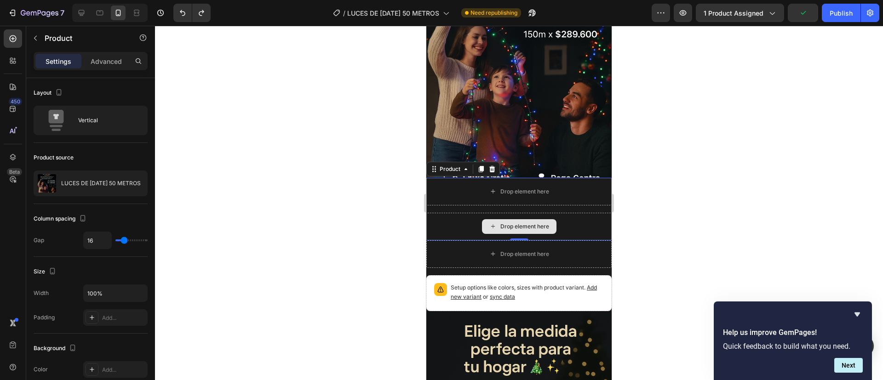
click at [456, 213] on div "Drop element here" at bounding box center [518, 227] width 185 height 28
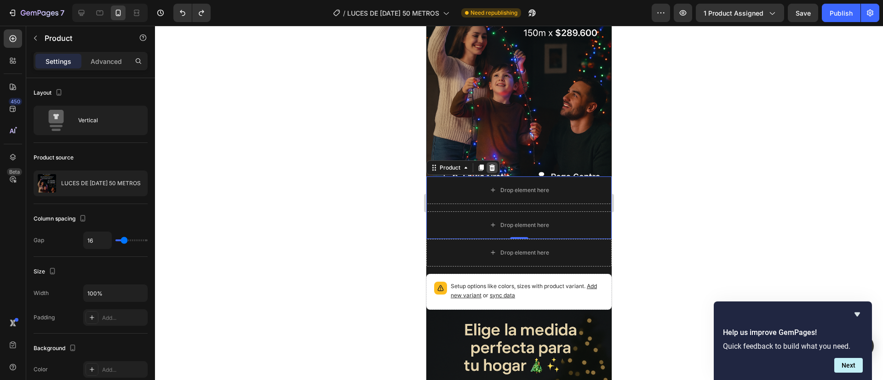
click at [494, 164] on icon at bounding box center [492, 167] width 6 height 6
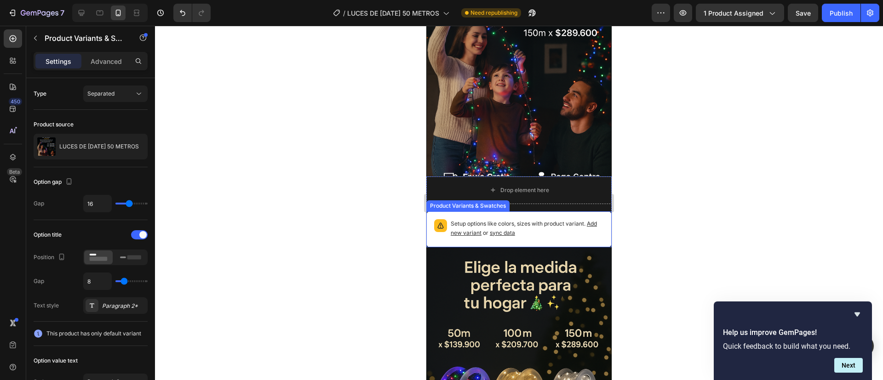
click at [464, 212] on div "Setup options like colors, sizes with product variant. Add new variant or sync …" at bounding box center [518, 230] width 185 height 36
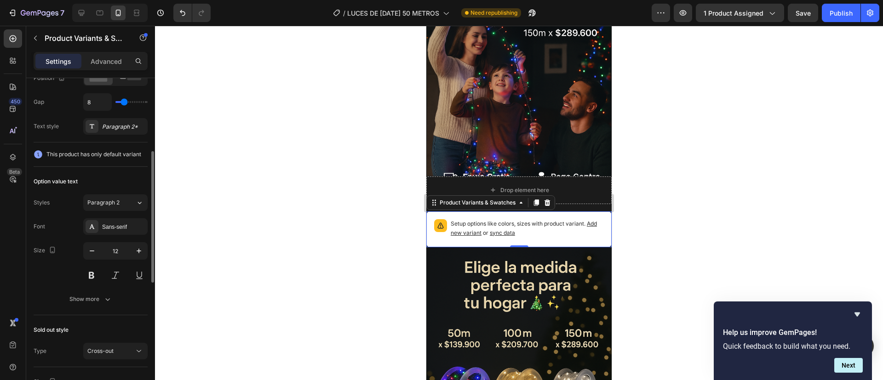
scroll to position [180, 0]
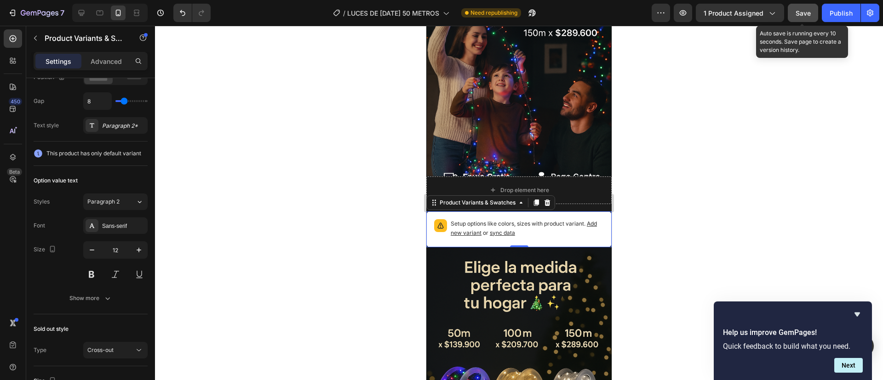
click at [803, 12] on span "Save" at bounding box center [803, 13] width 15 height 8
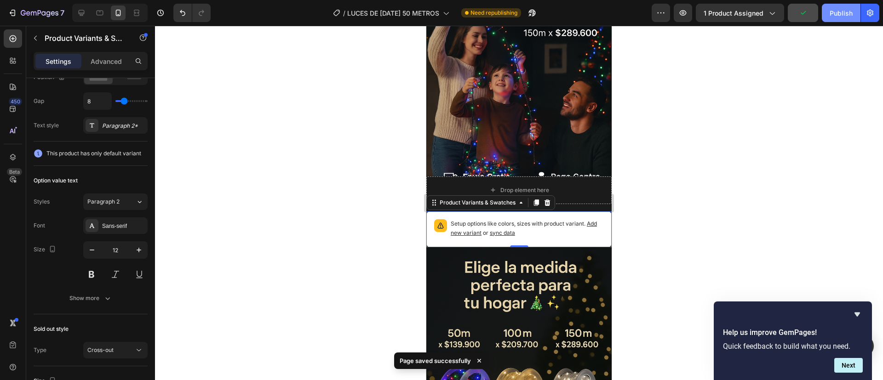
click at [832, 16] on div "Publish" at bounding box center [841, 13] width 23 height 10
click at [101, 294] on div "Show more" at bounding box center [90, 298] width 43 height 9
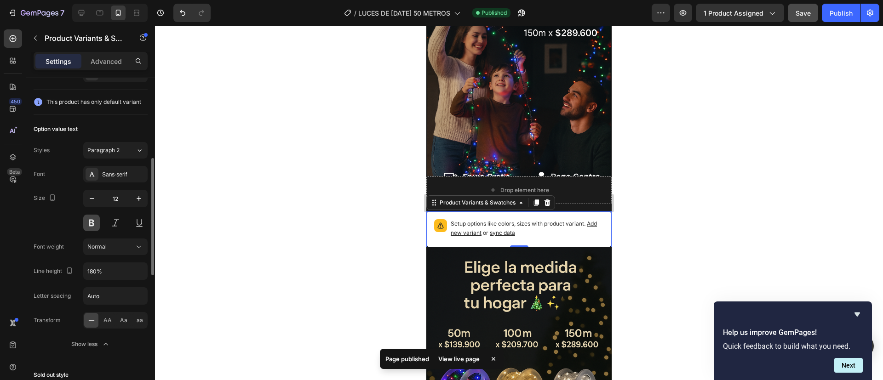
scroll to position [229, 0]
click at [108, 160] on button "Paragraph 2" at bounding box center [115, 153] width 64 height 17
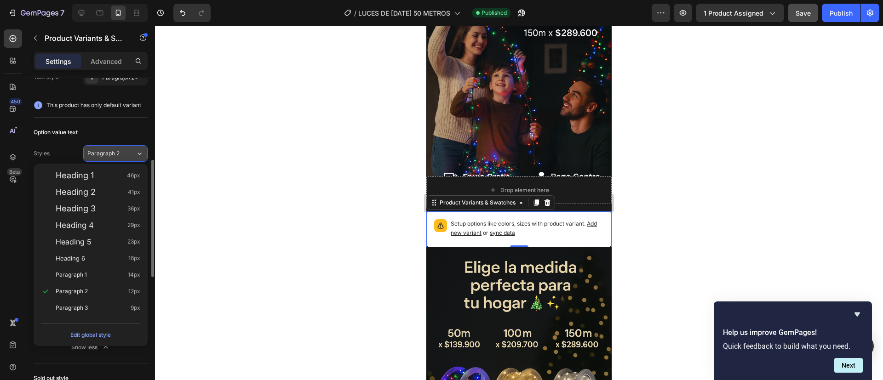
click at [108, 160] on button "Paragraph 2" at bounding box center [115, 153] width 64 height 17
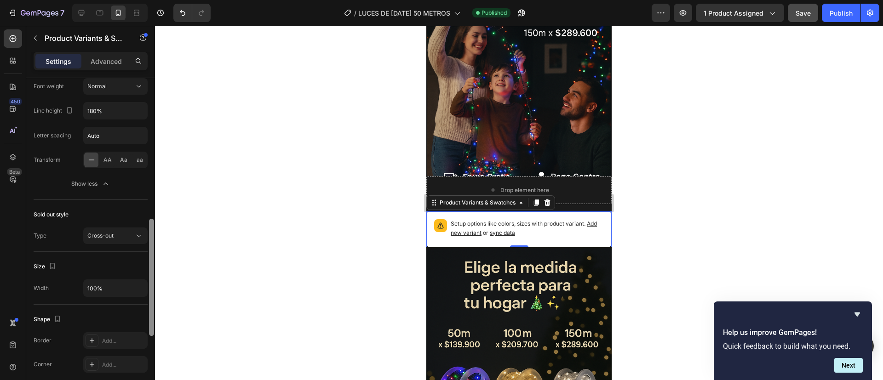
scroll to position [64, 0]
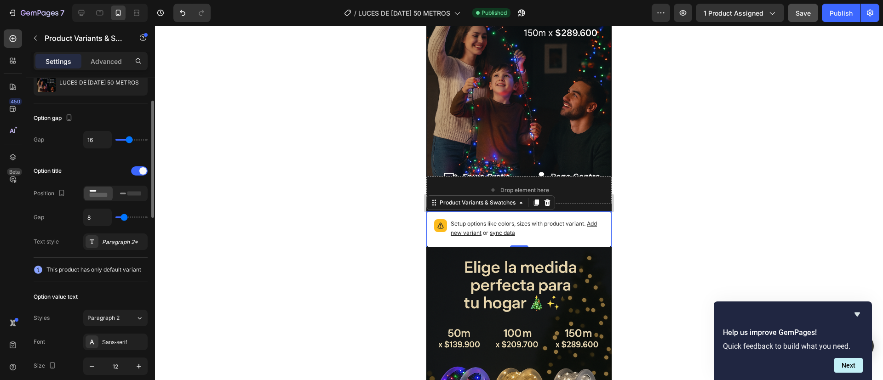
drag, startPoint x: 151, startPoint y: 160, endPoint x: 114, endPoint y: 173, distance: 39.7
click at [114, 173] on div "Type Separated Product source LUCES DE NAVIDAD 50 METROS Option gap Gap 16 Opti…" at bounding box center [90, 242] width 129 height 328
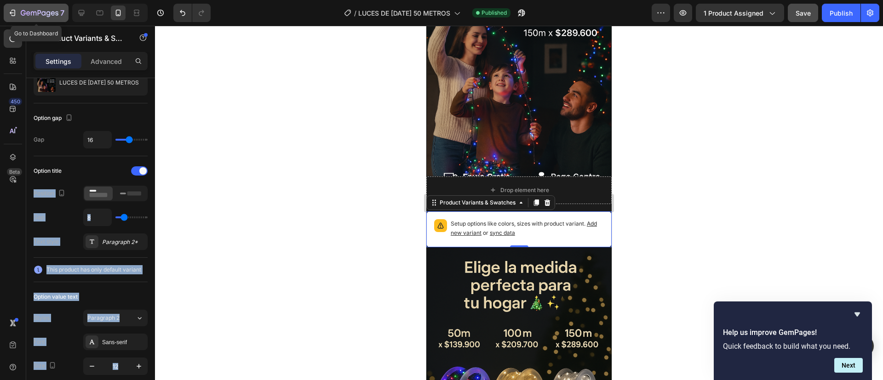
click at [20, 5] on button "7" at bounding box center [36, 13] width 65 height 18
